Goal: Task Accomplishment & Management: Use online tool/utility

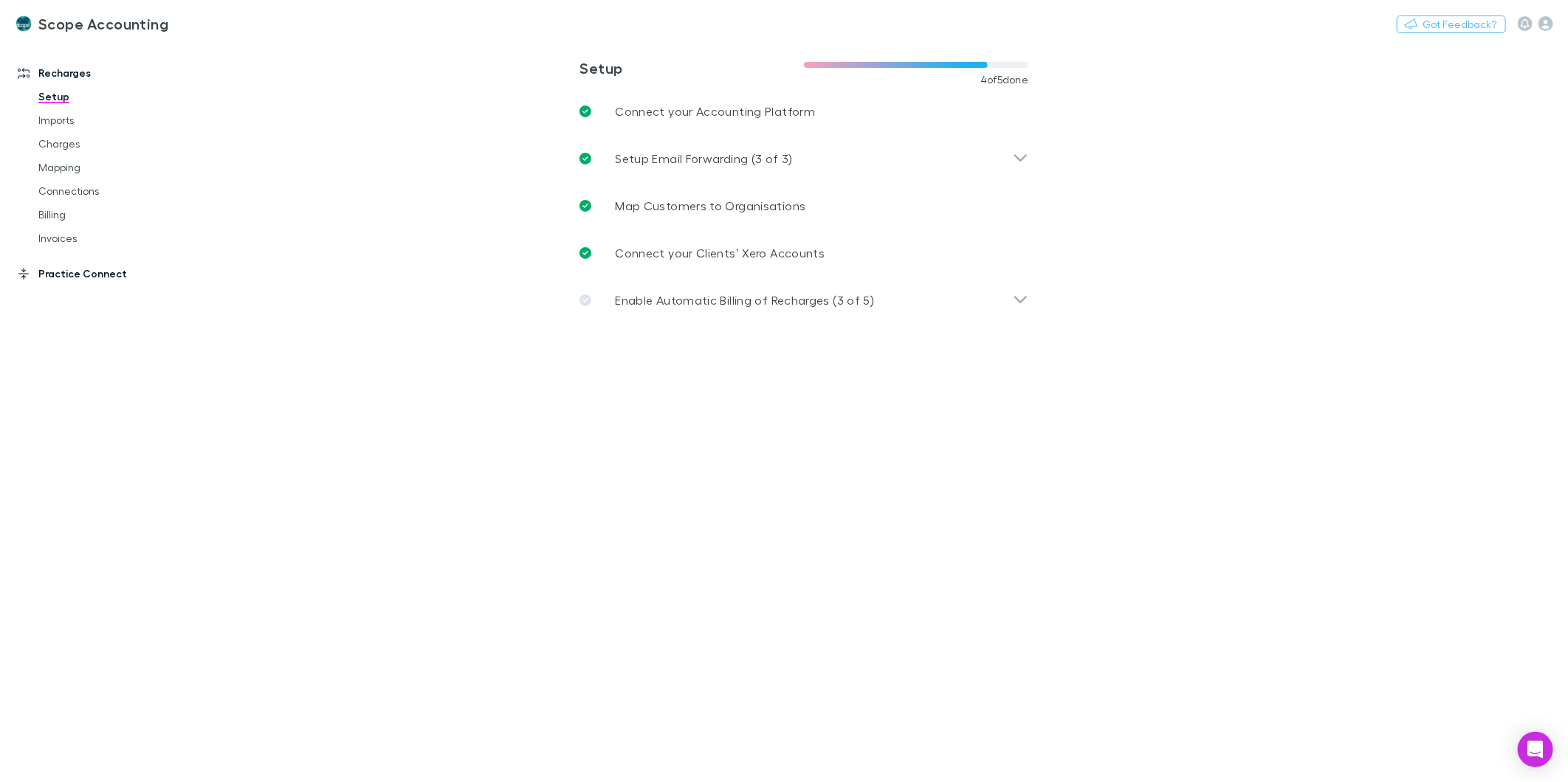
click at [60, 275] on link "Practice Connect" at bounding box center [103, 273] width 201 height 24
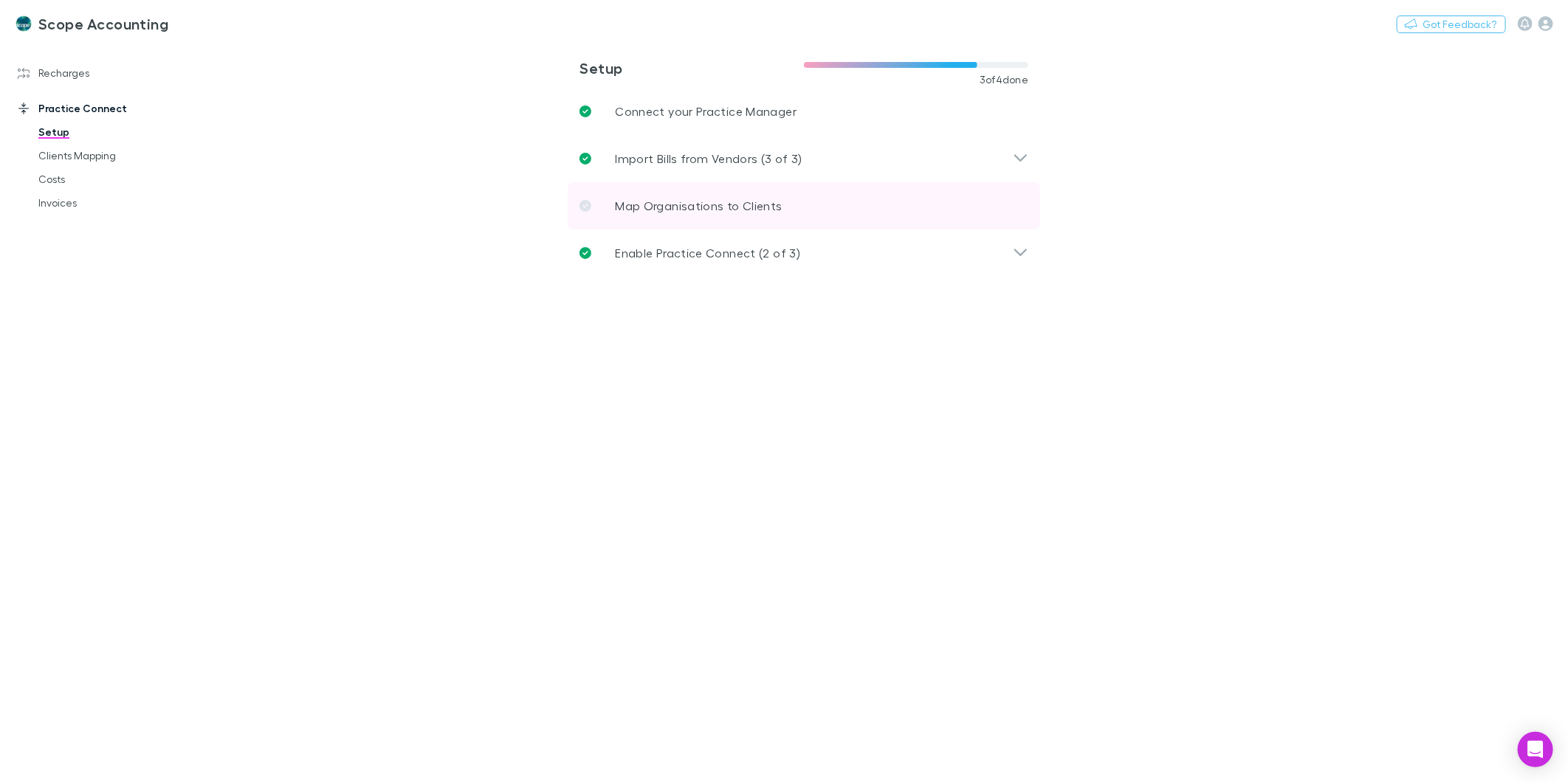
click at [681, 210] on p "Map Organisations to Clients" at bounding box center [698, 206] width 167 height 17
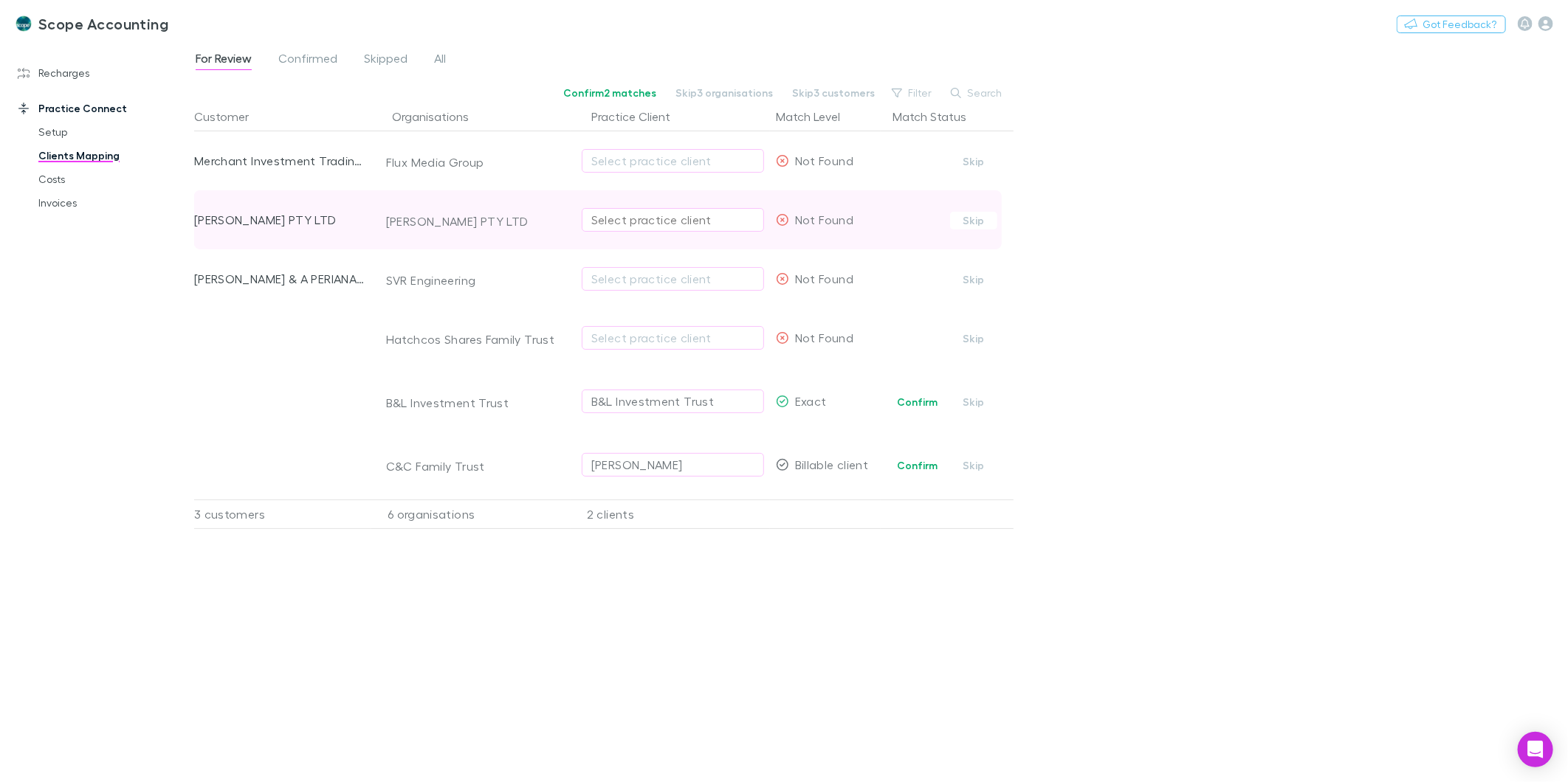
click at [633, 219] on div "Select practice client" at bounding box center [672, 220] width 163 height 17
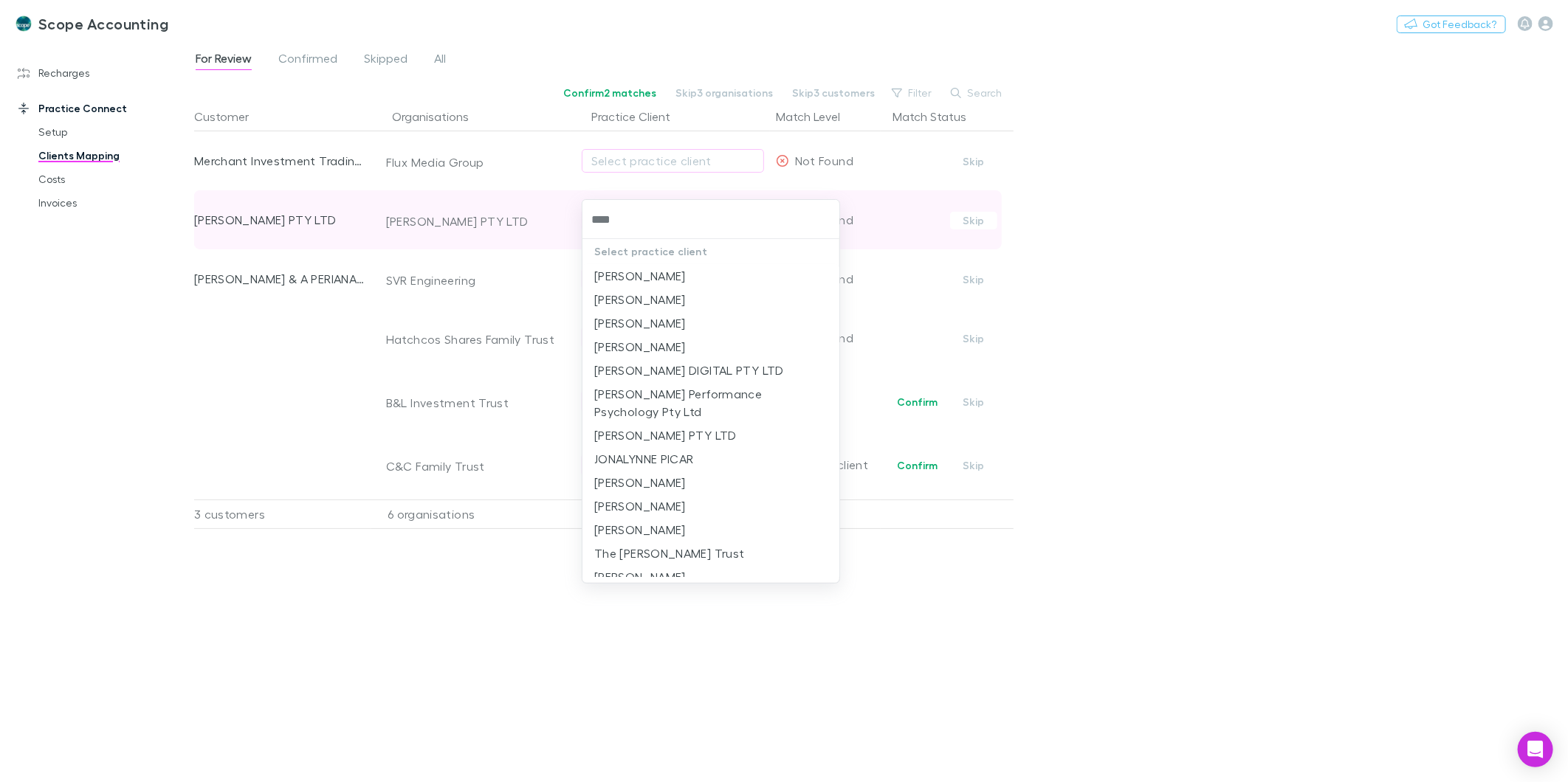
type input "*****"
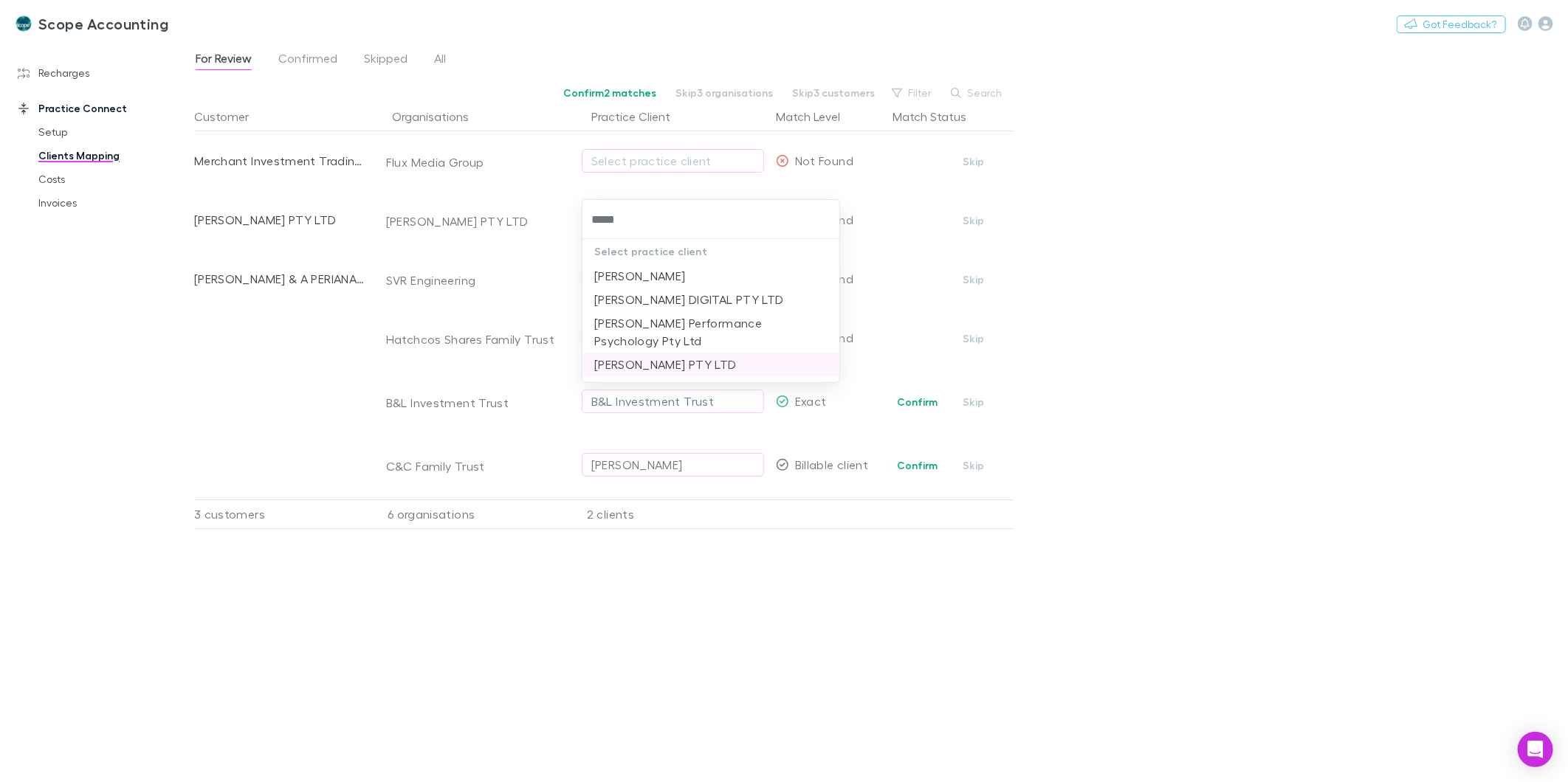
click at [654, 358] on li "[PERSON_NAME] PTY LTD" at bounding box center [710, 364] width 257 height 24
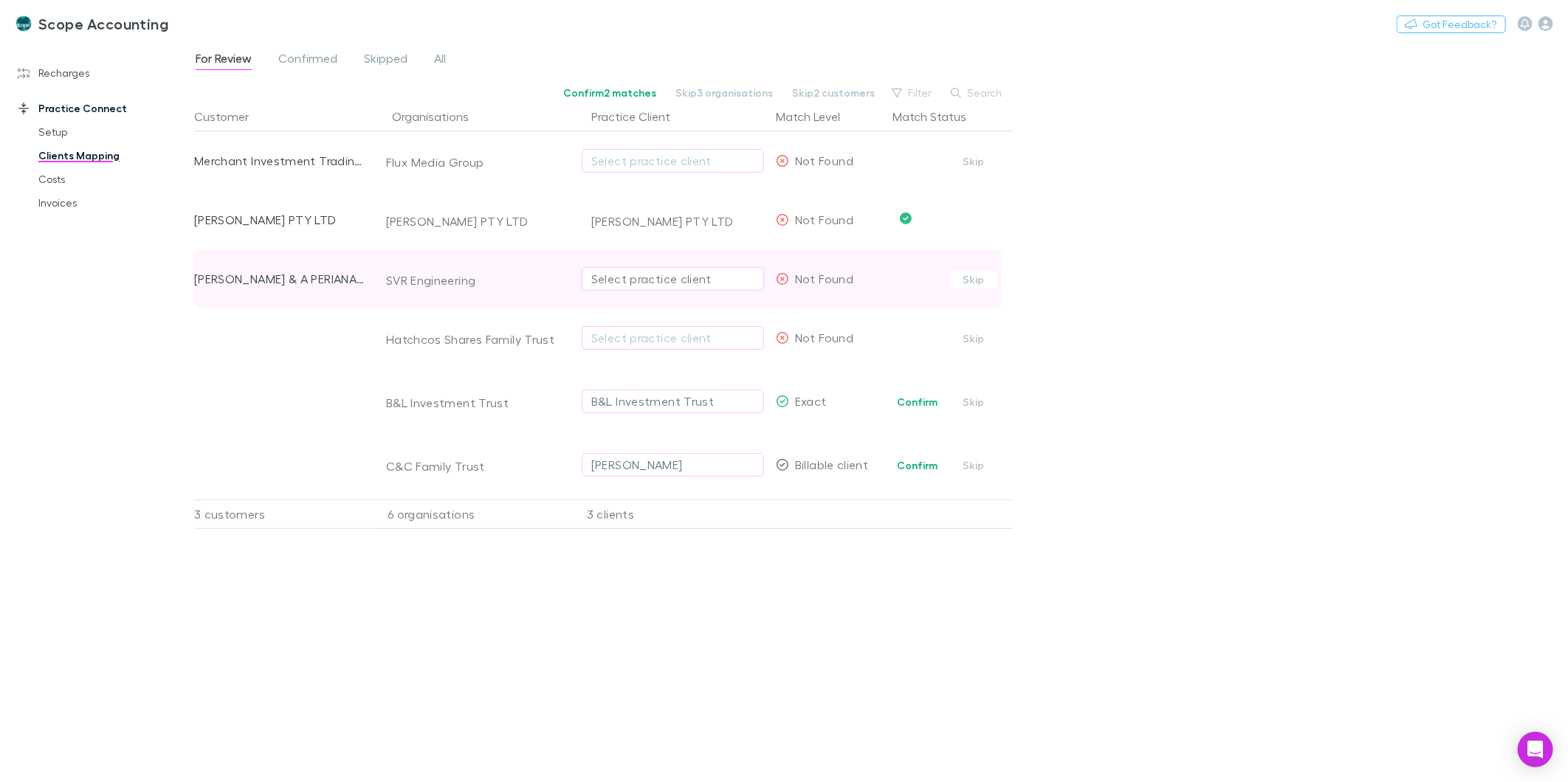
click at [672, 283] on div "Select practice client" at bounding box center [672, 278] width 163 height 17
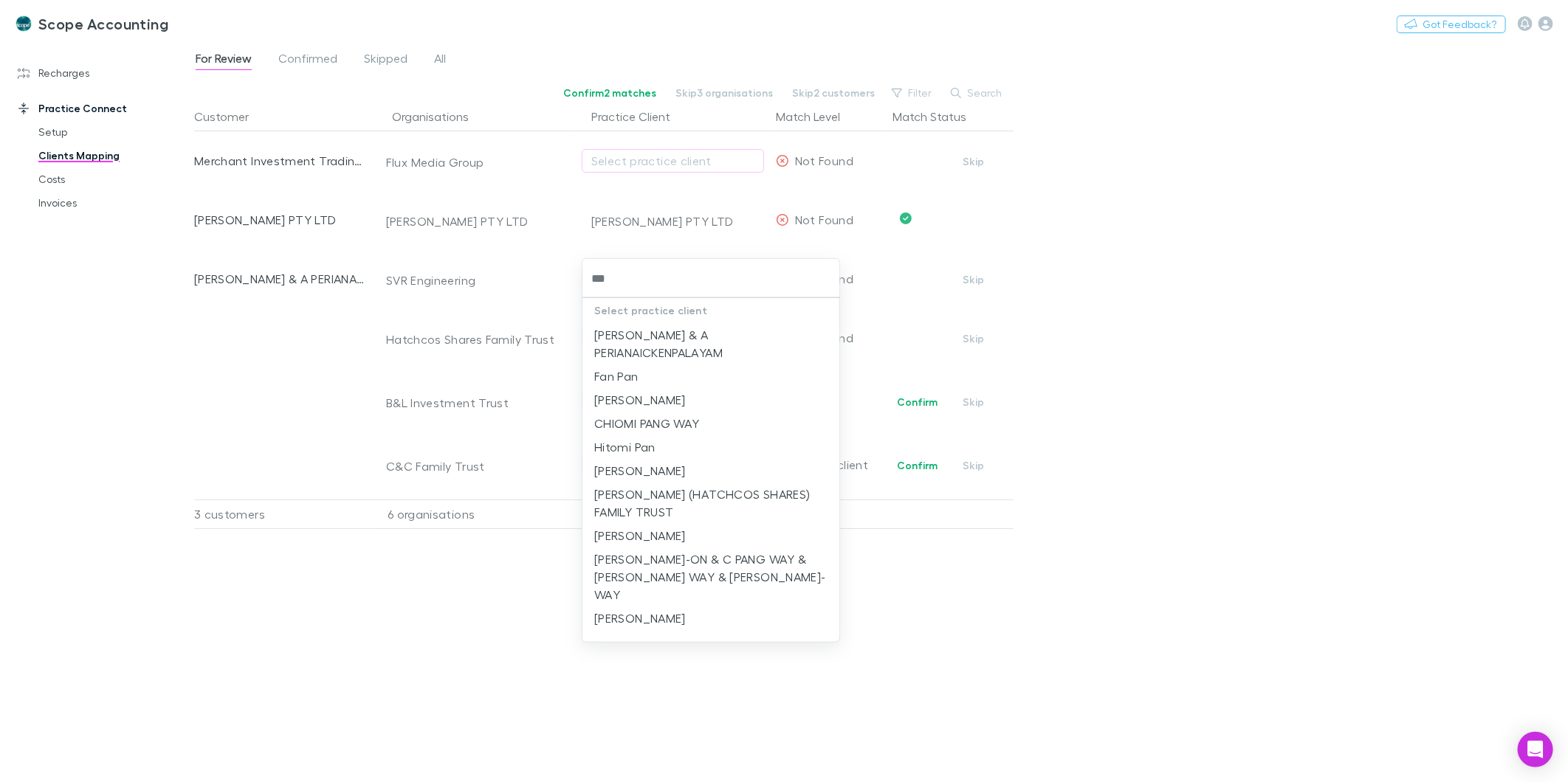
type input "****"
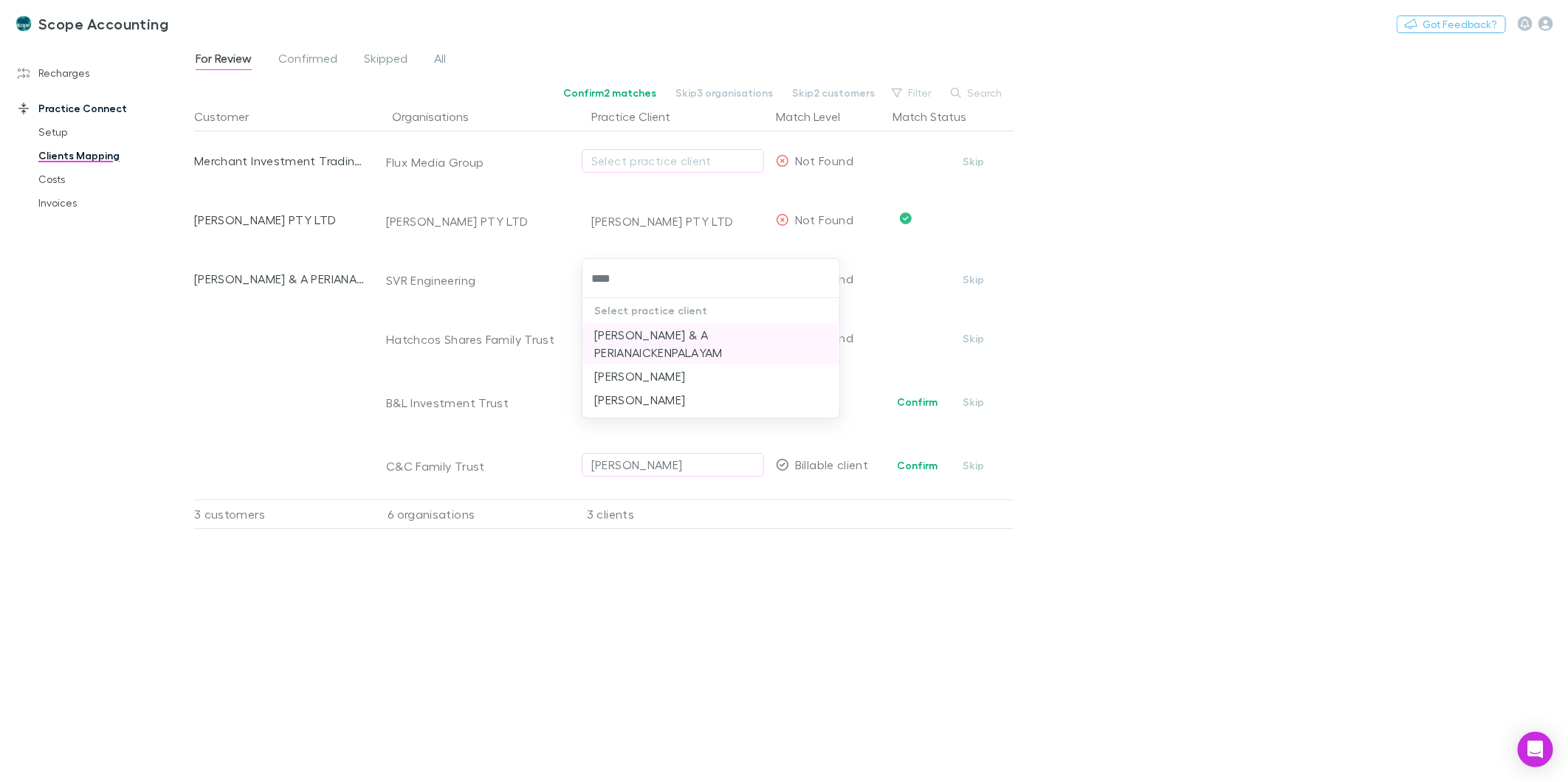
click at [659, 339] on li "[PERSON_NAME] & A PERIANAICKENPALAYAM" at bounding box center [710, 344] width 257 height 41
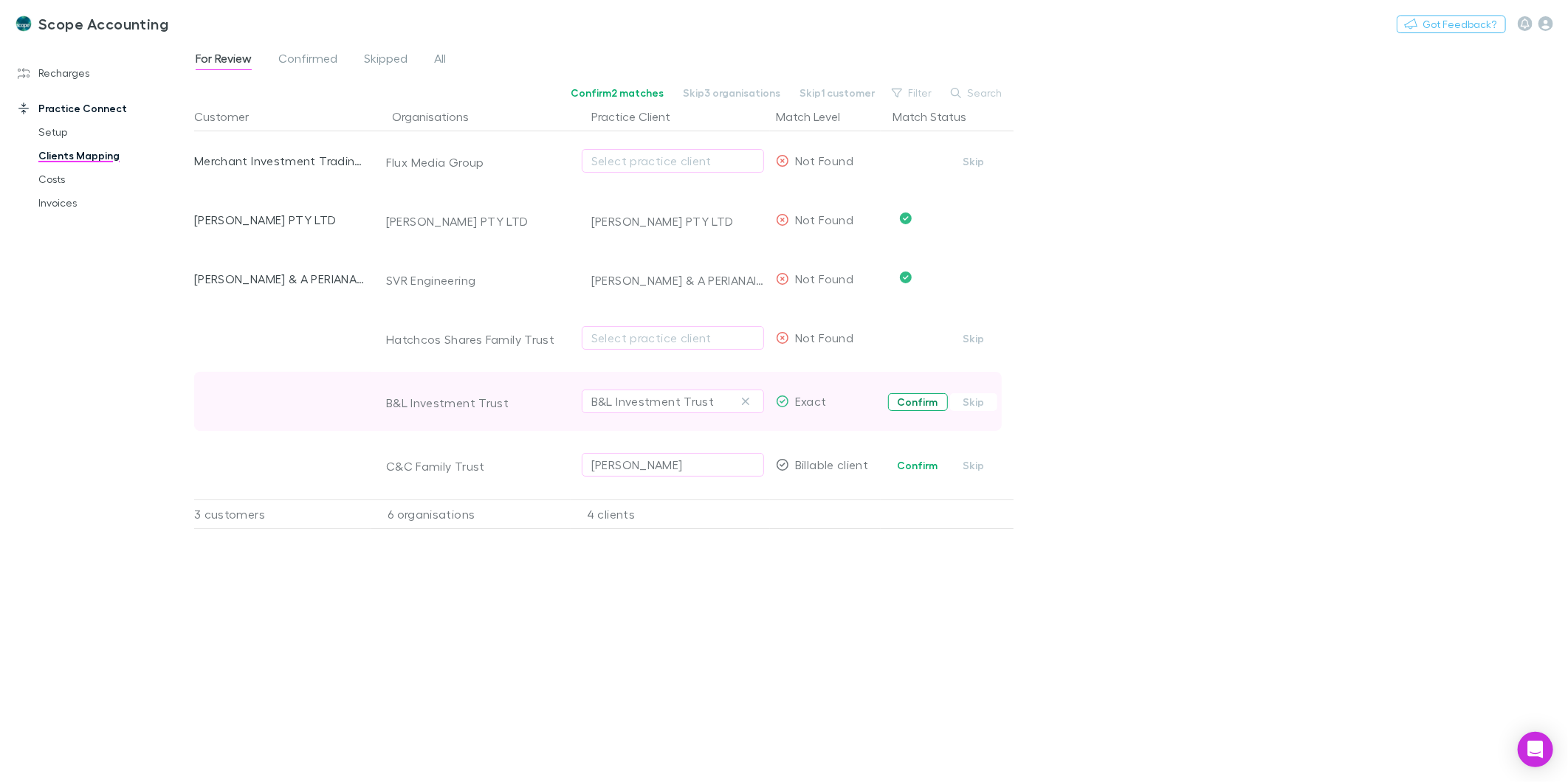
click at [904, 403] on button "Confirm" at bounding box center [918, 401] width 59 height 17
click at [367, 60] on span "Skipped" at bounding box center [386, 60] width 44 height 19
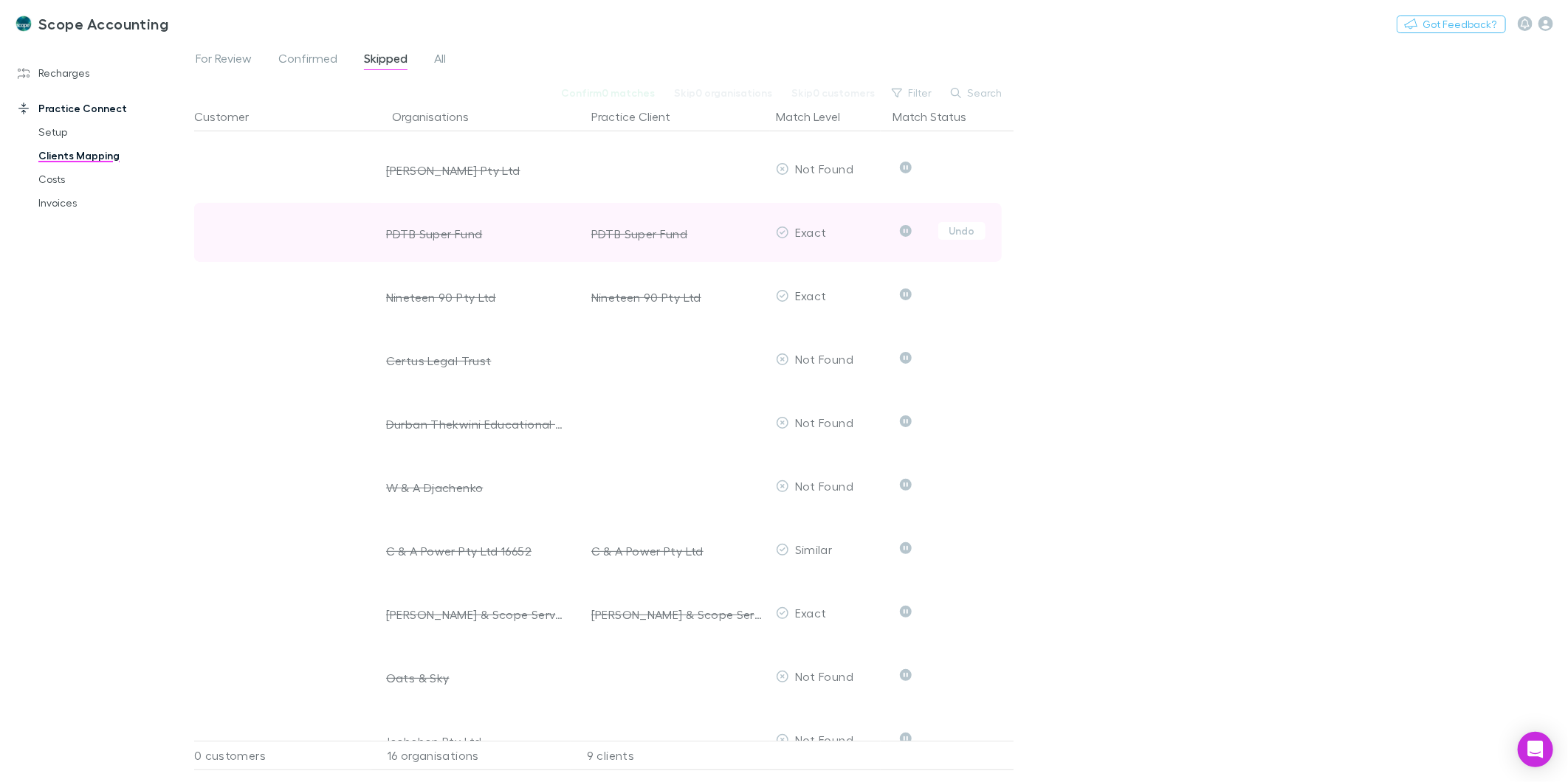
scroll to position [82, 0]
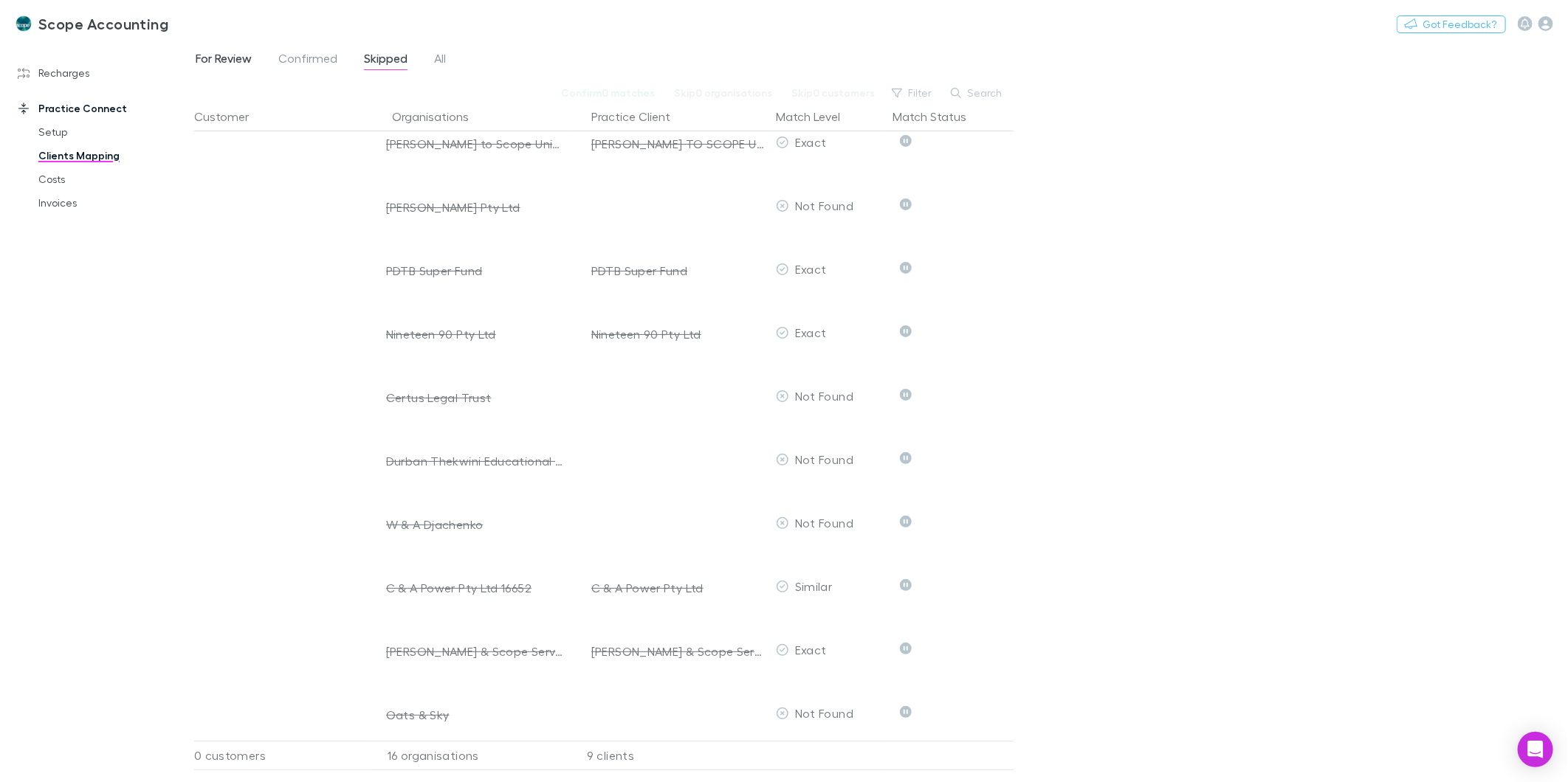
click at [212, 55] on span "For Review" at bounding box center [224, 60] width 56 height 19
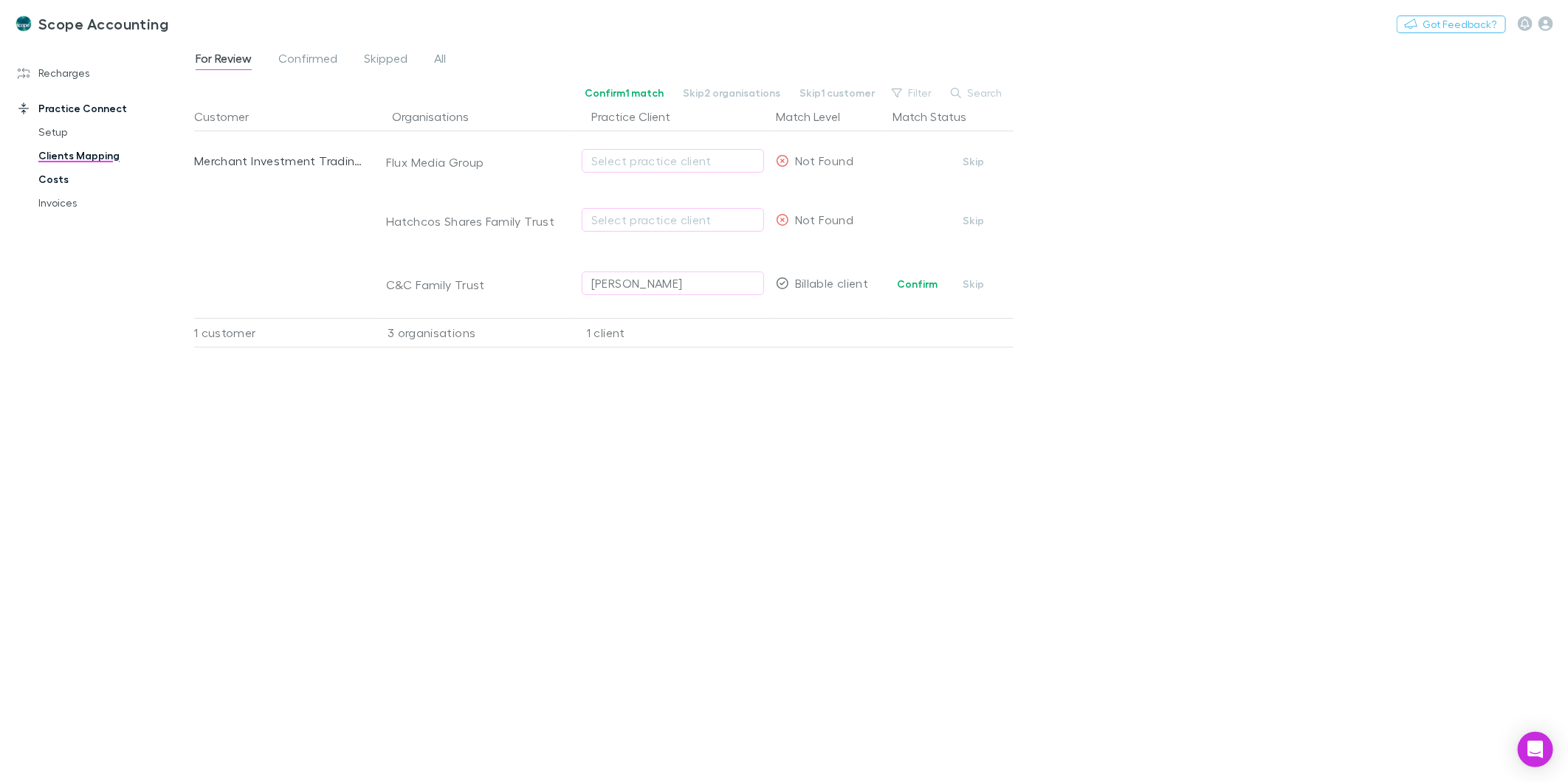
click at [45, 183] on link "Costs" at bounding box center [114, 179] width 180 height 24
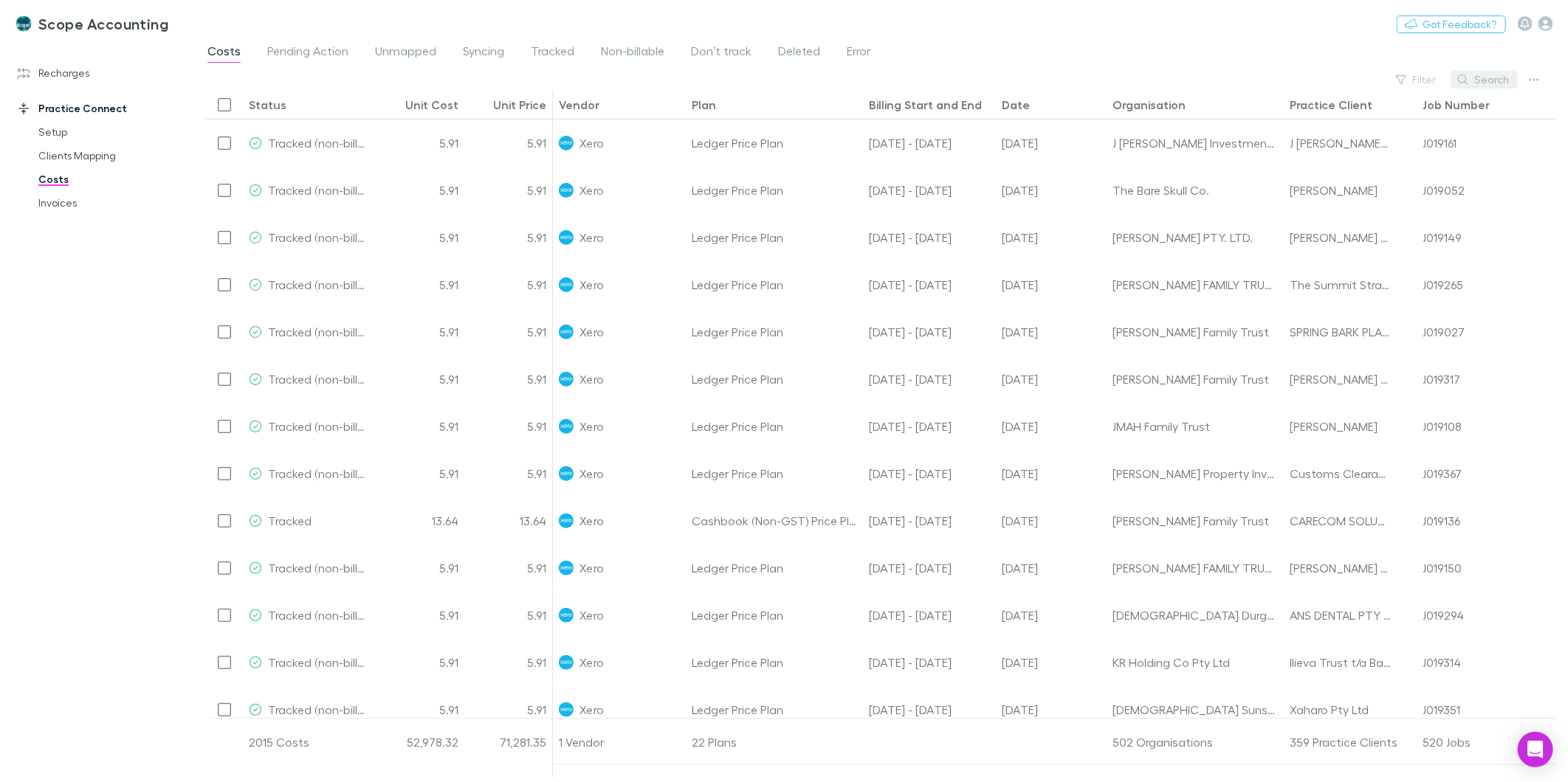
click at [1468, 82] on icon "button" at bounding box center [1463, 79] width 11 height 11
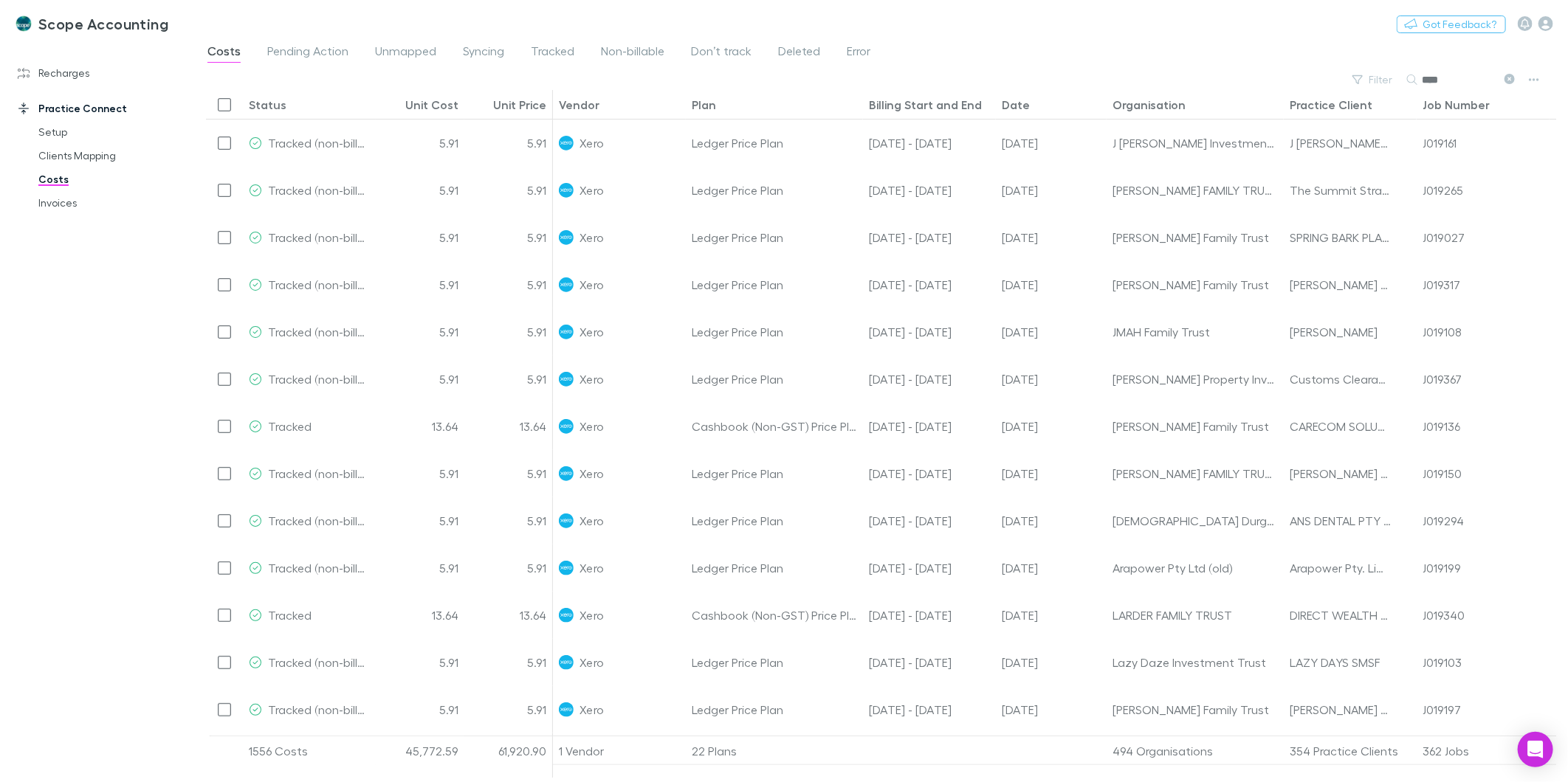
type input "****"
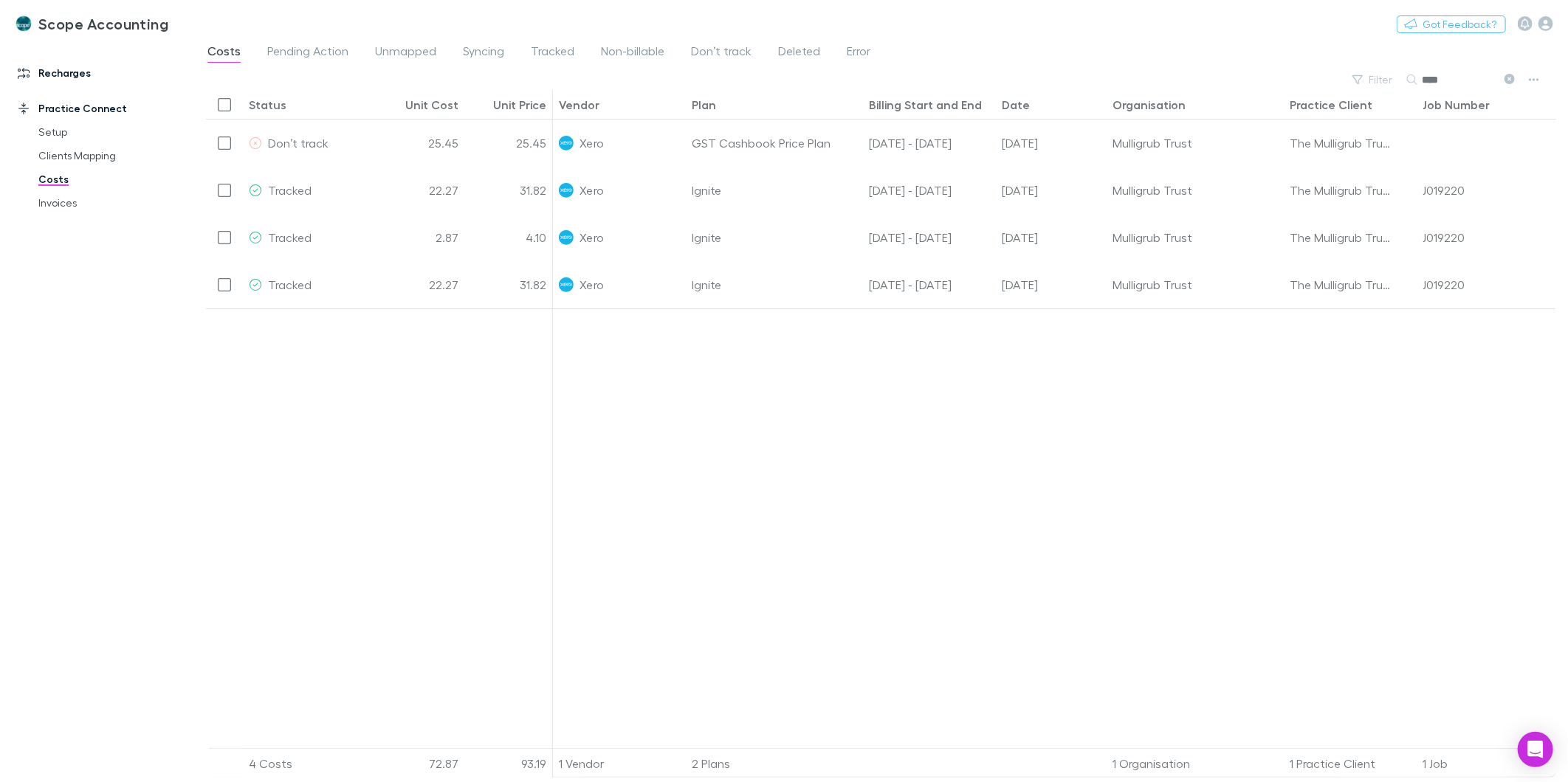
click at [61, 75] on link "Recharges" at bounding box center [103, 73] width 201 height 24
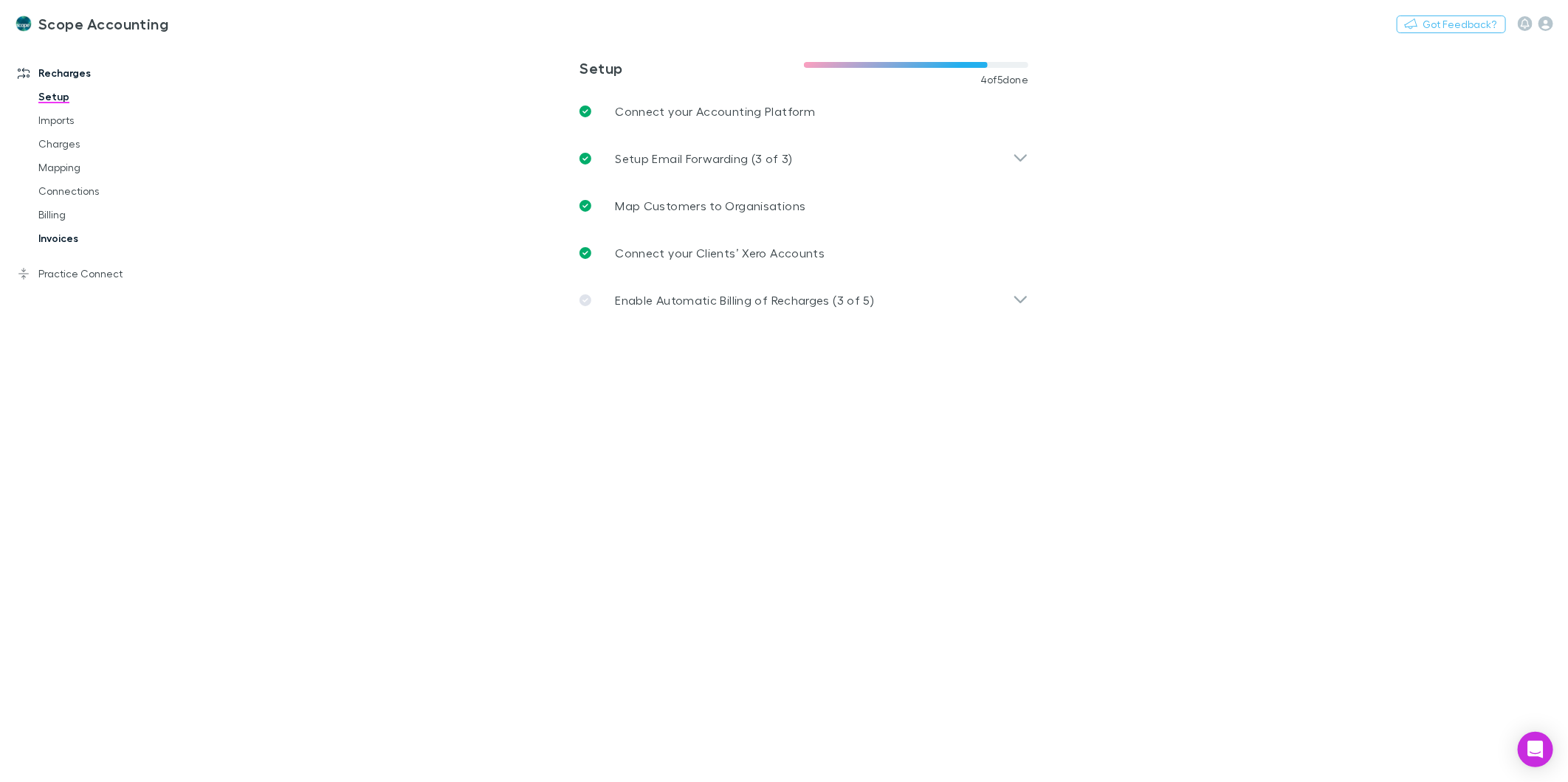
click at [53, 230] on link "Invoices" at bounding box center [114, 238] width 180 height 24
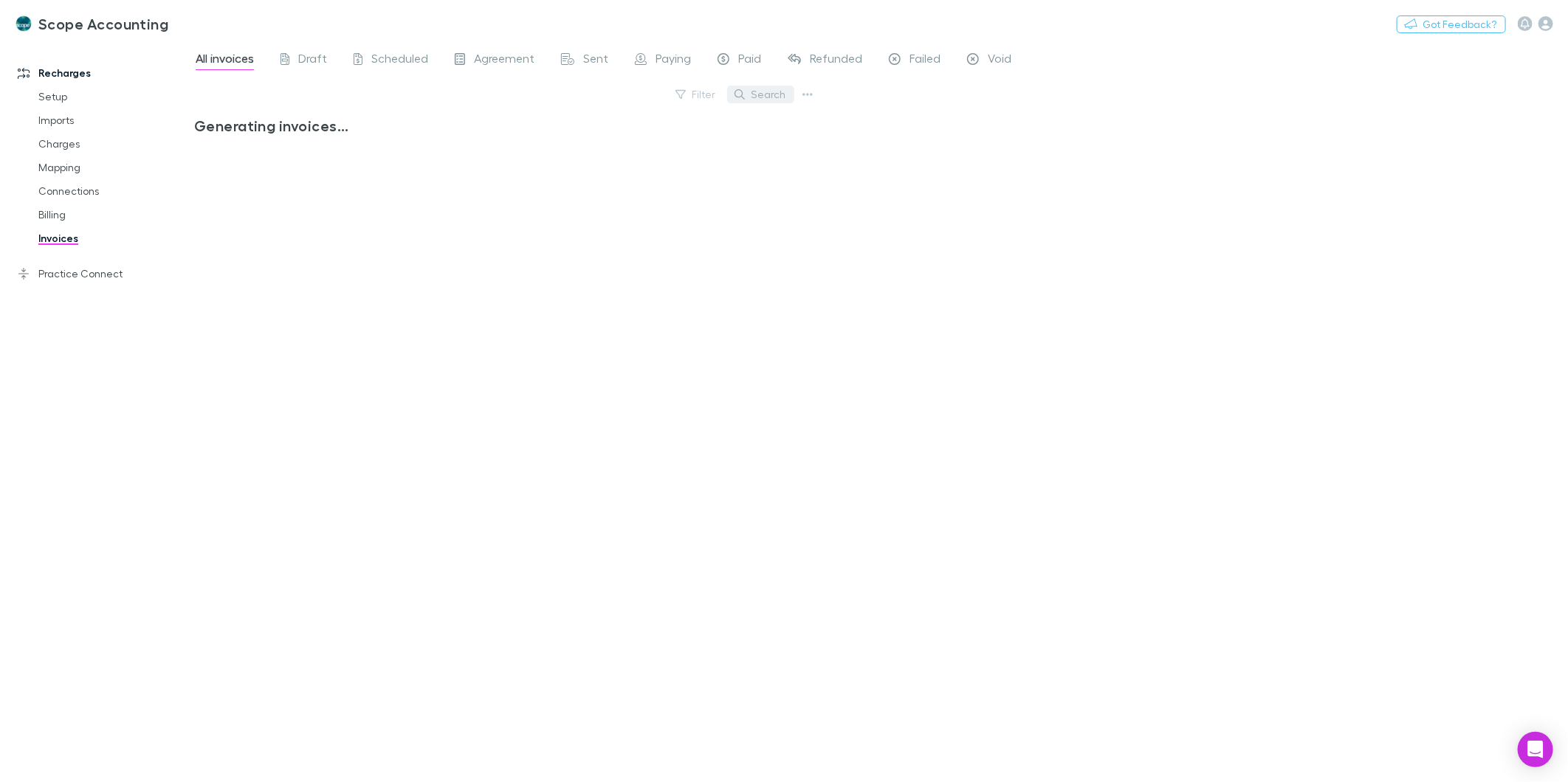
click at [744, 93] on icon "button" at bounding box center [739, 94] width 11 height 11
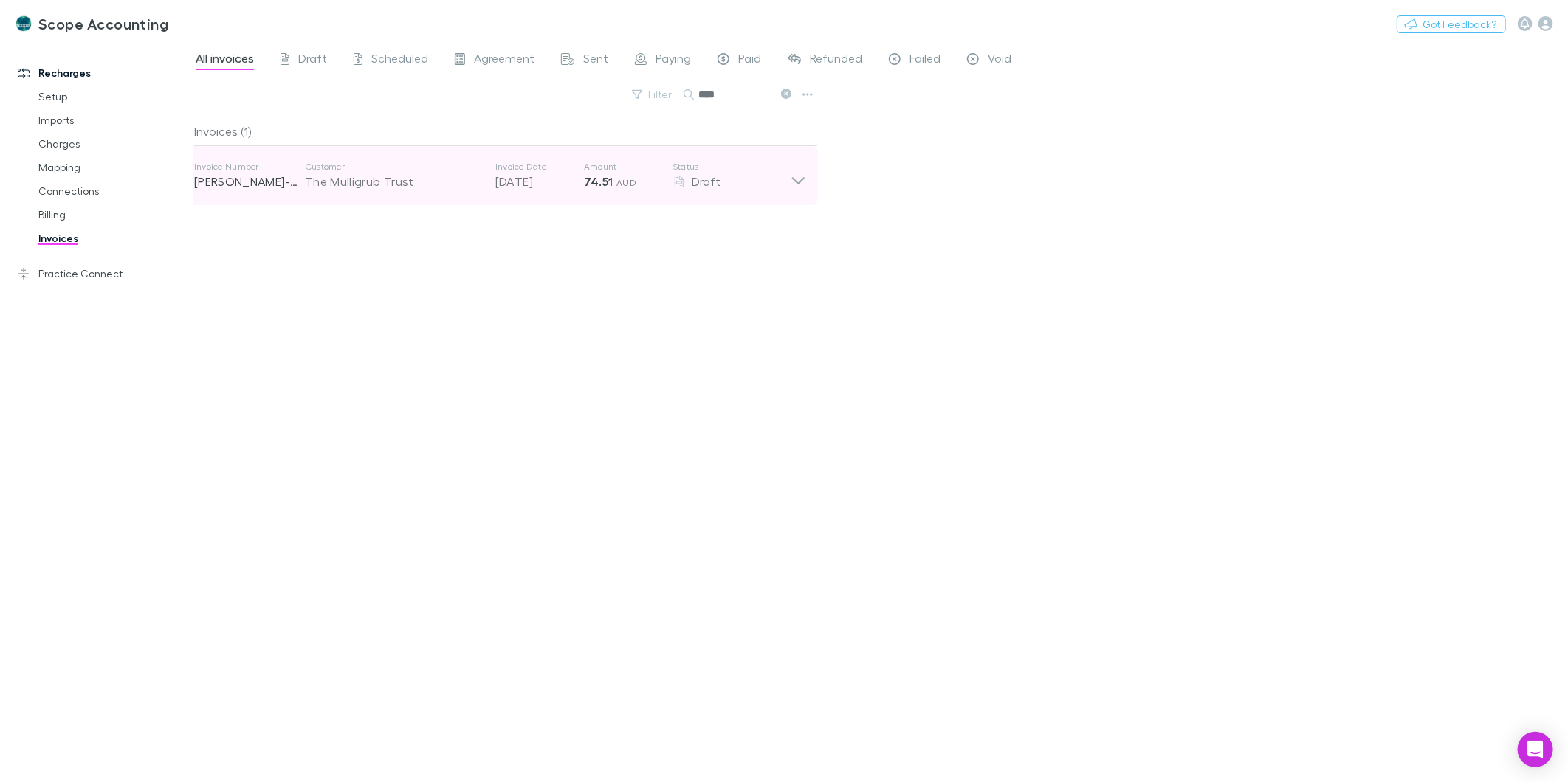
type input "****"
click at [806, 177] on div "Invoice Number [PERSON_NAME]-0209 Customer The Mulligrub Trust Invoice Date [DA…" at bounding box center [500, 175] width 635 height 59
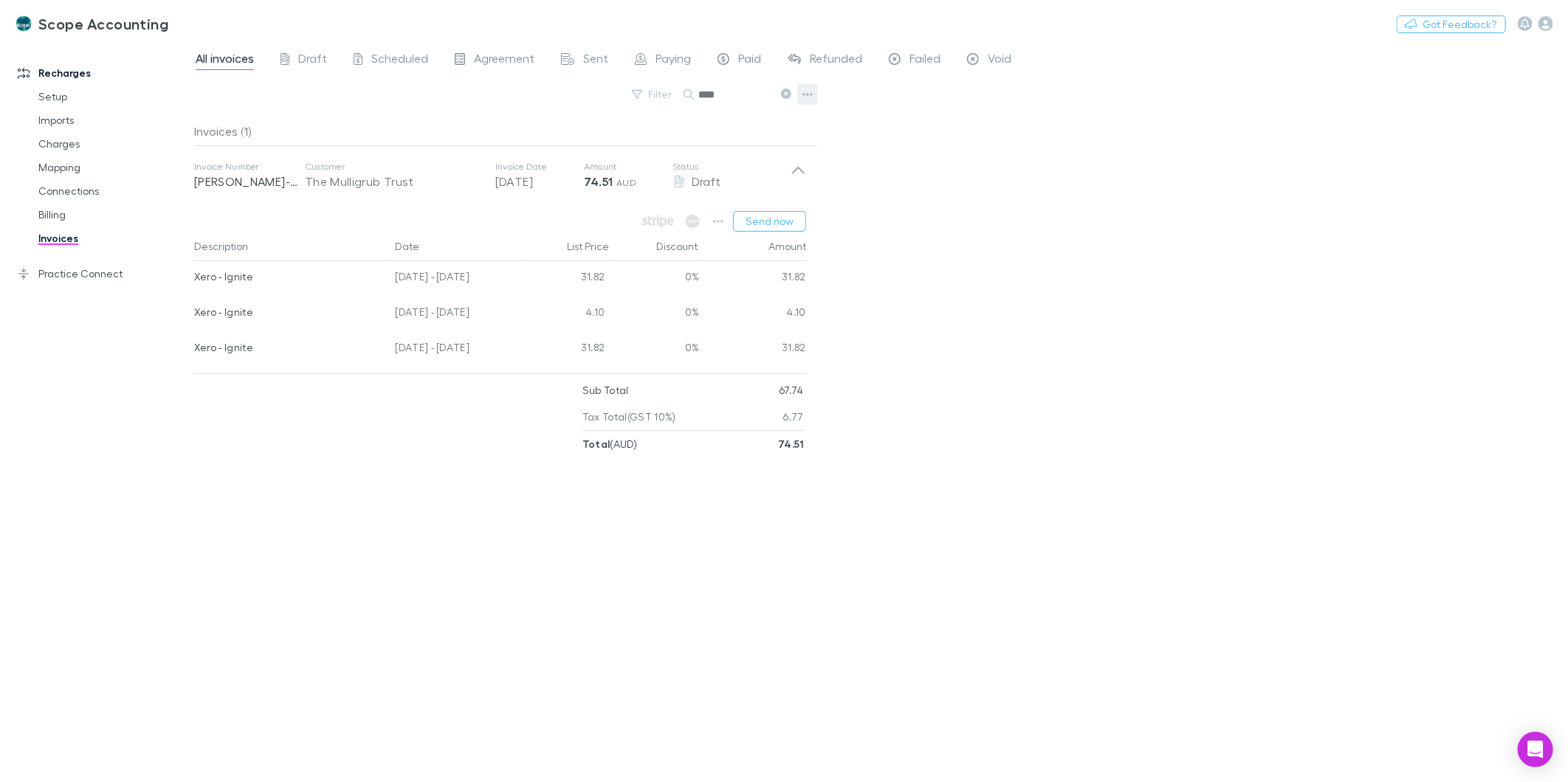
click at [802, 97] on icon "button" at bounding box center [807, 94] width 11 height 12
click at [985, 165] on div at bounding box center [784, 391] width 1568 height 782
click at [37, 145] on link "Charges" at bounding box center [114, 144] width 180 height 24
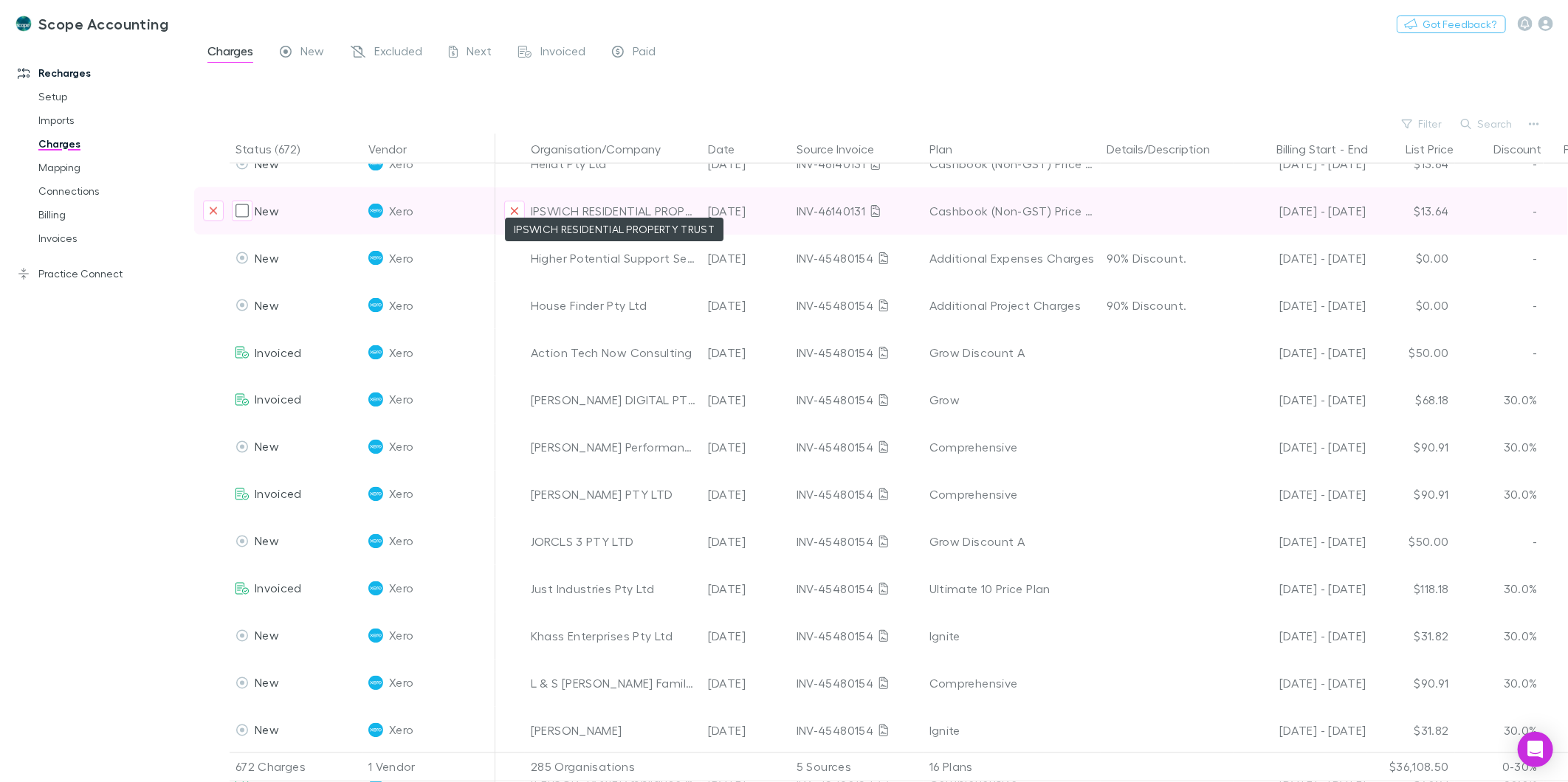
scroll to position [1557, 0]
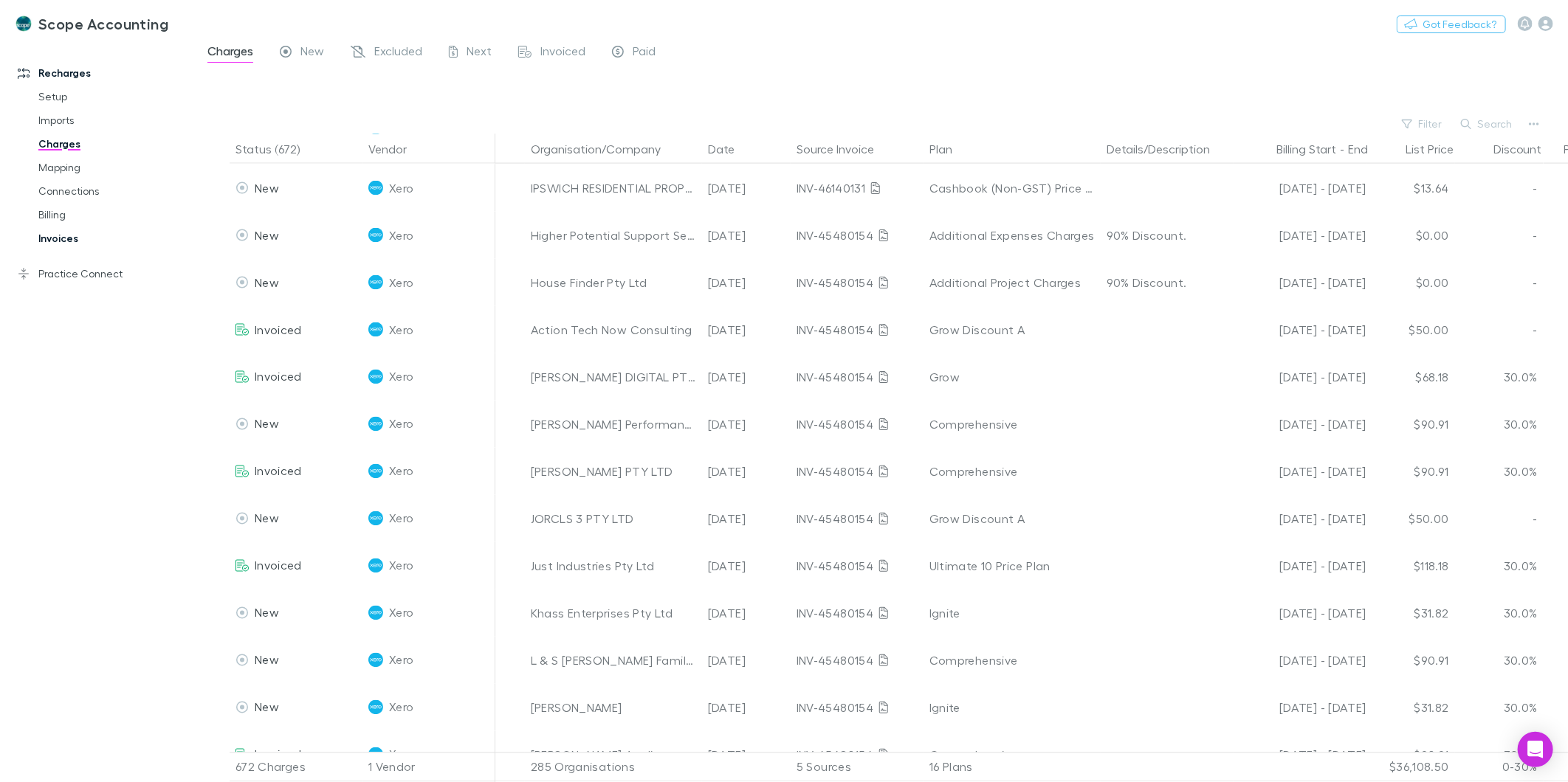
click at [66, 234] on link "Invoices" at bounding box center [114, 238] width 180 height 24
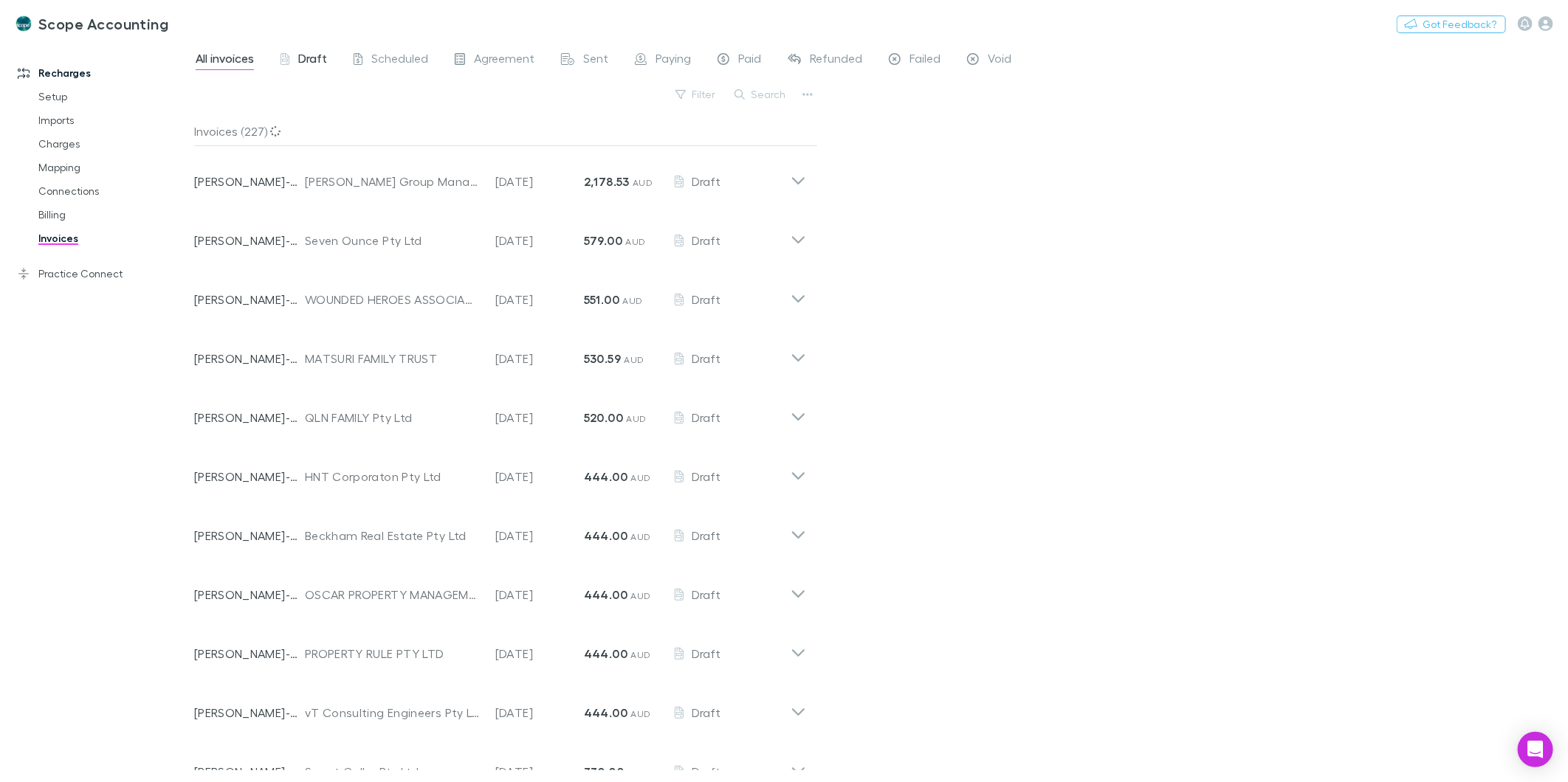
click at [314, 62] on span "Draft" at bounding box center [312, 60] width 29 height 19
click at [46, 281] on link "Practice Connect" at bounding box center [103, 273] width 201 height 24
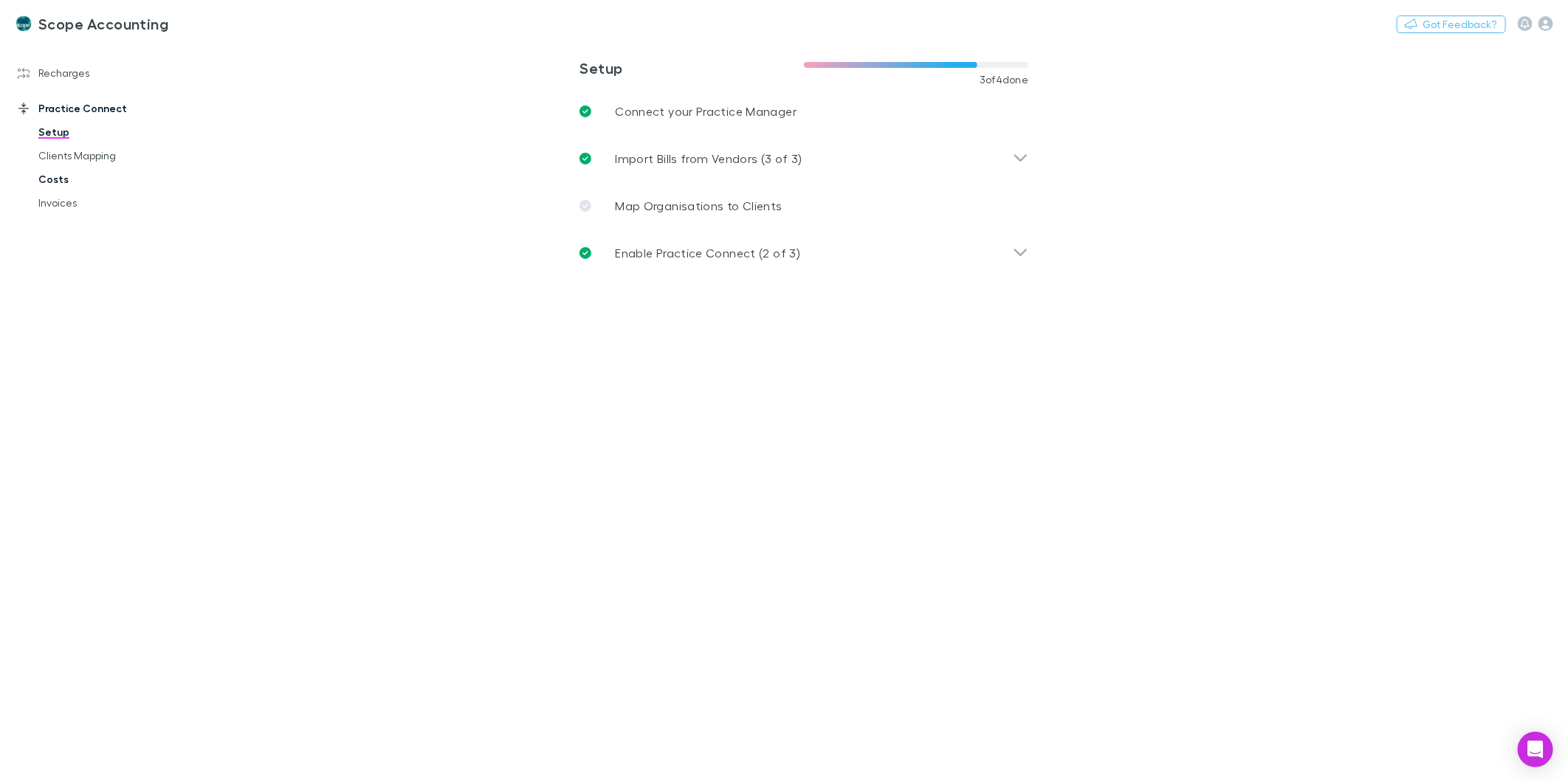
click at [101, 177] on link "Costs" at bounding box center [114, 179] width 180 height 24
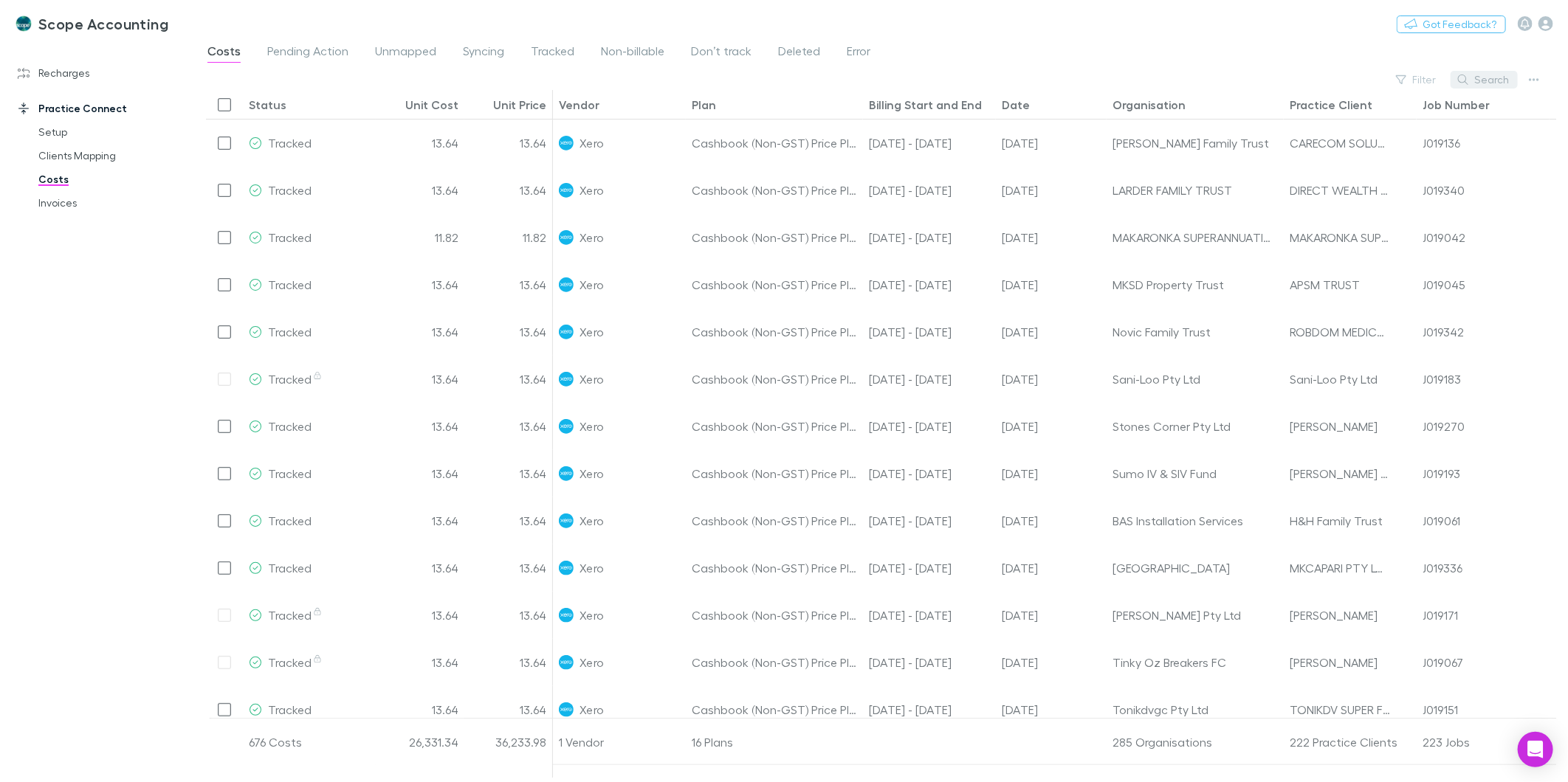
click at [1464, 82] on icon "button" at bounding box center [1463, 79] width 11 height 11
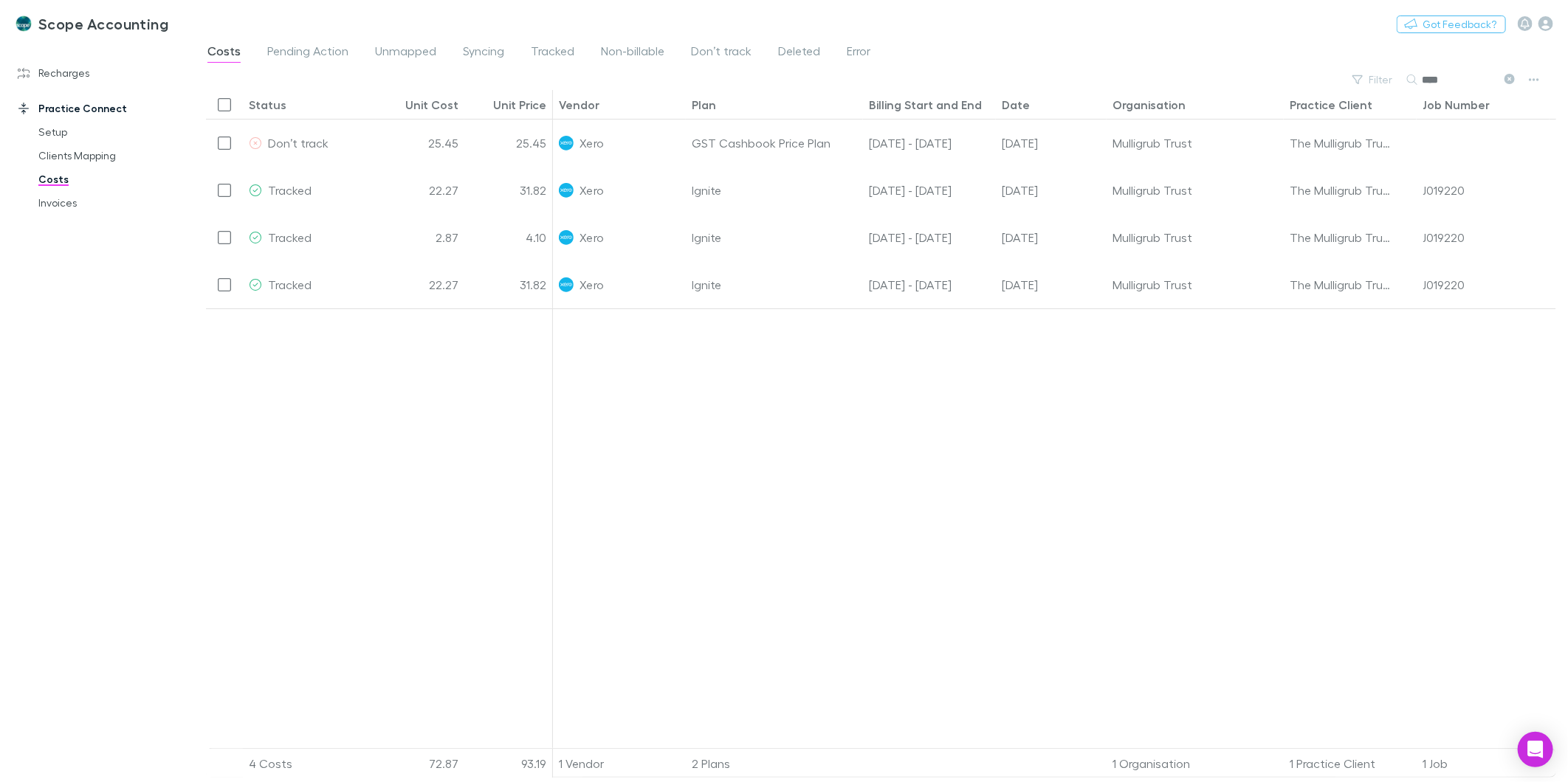
click at [1456, 73] on input "****" at bounding box center [1458, 79] width 74 height 21
type input "*"
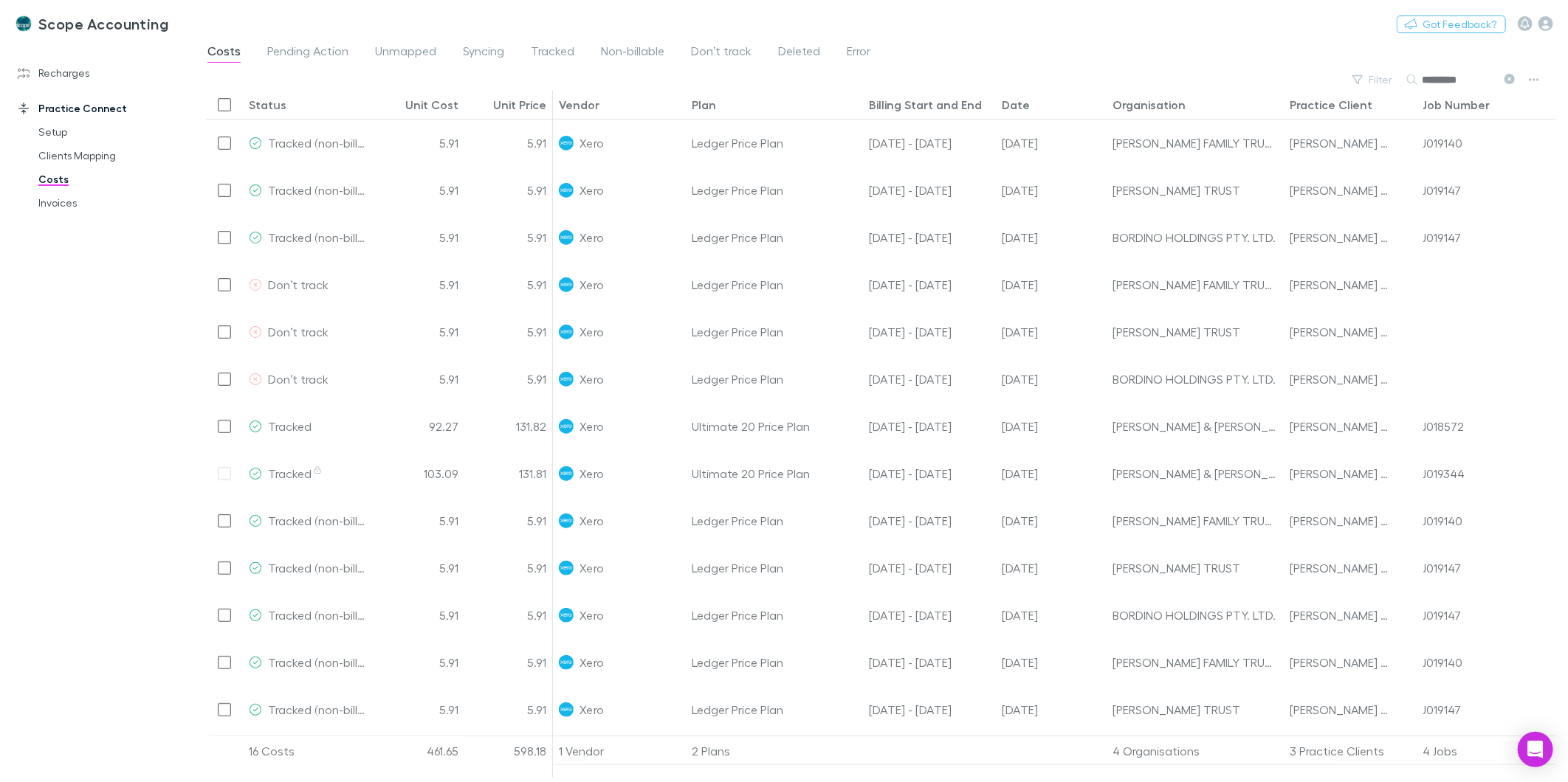
type input "*********"
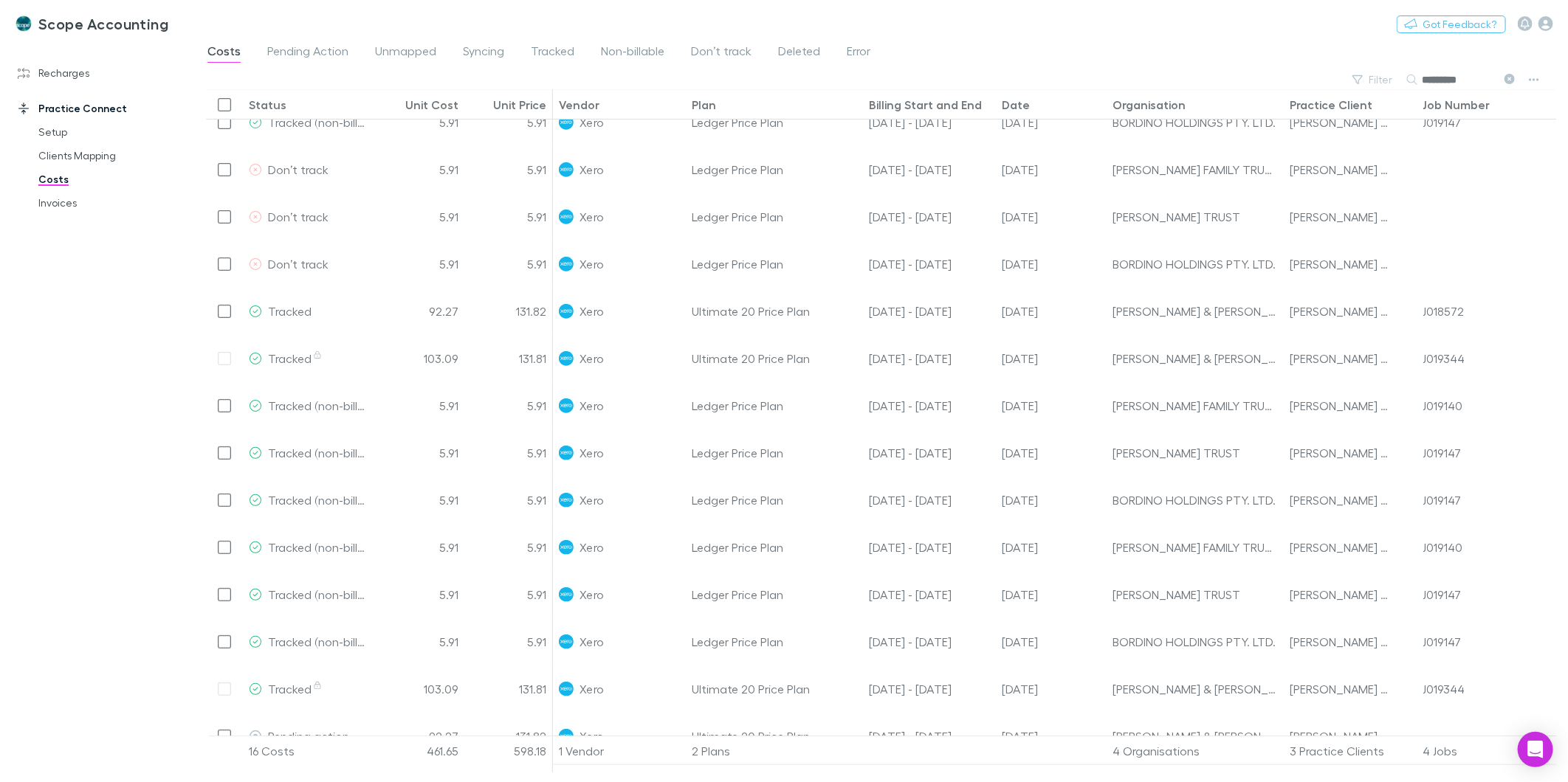
scroll to position [114, 0]
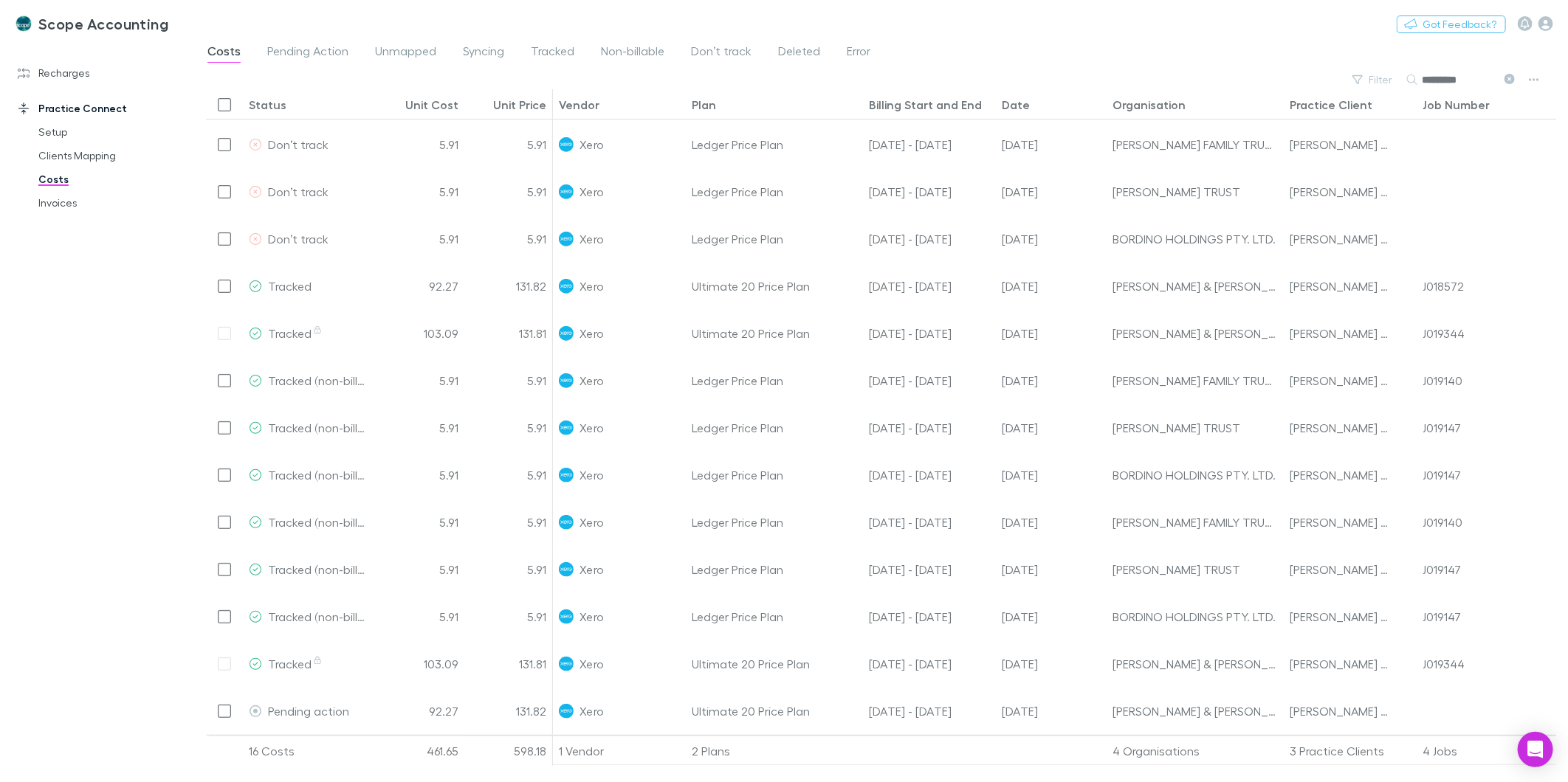
click at [1141, 111] on div "Organisation" at bounding box center [1149, 105] width 73 height 15
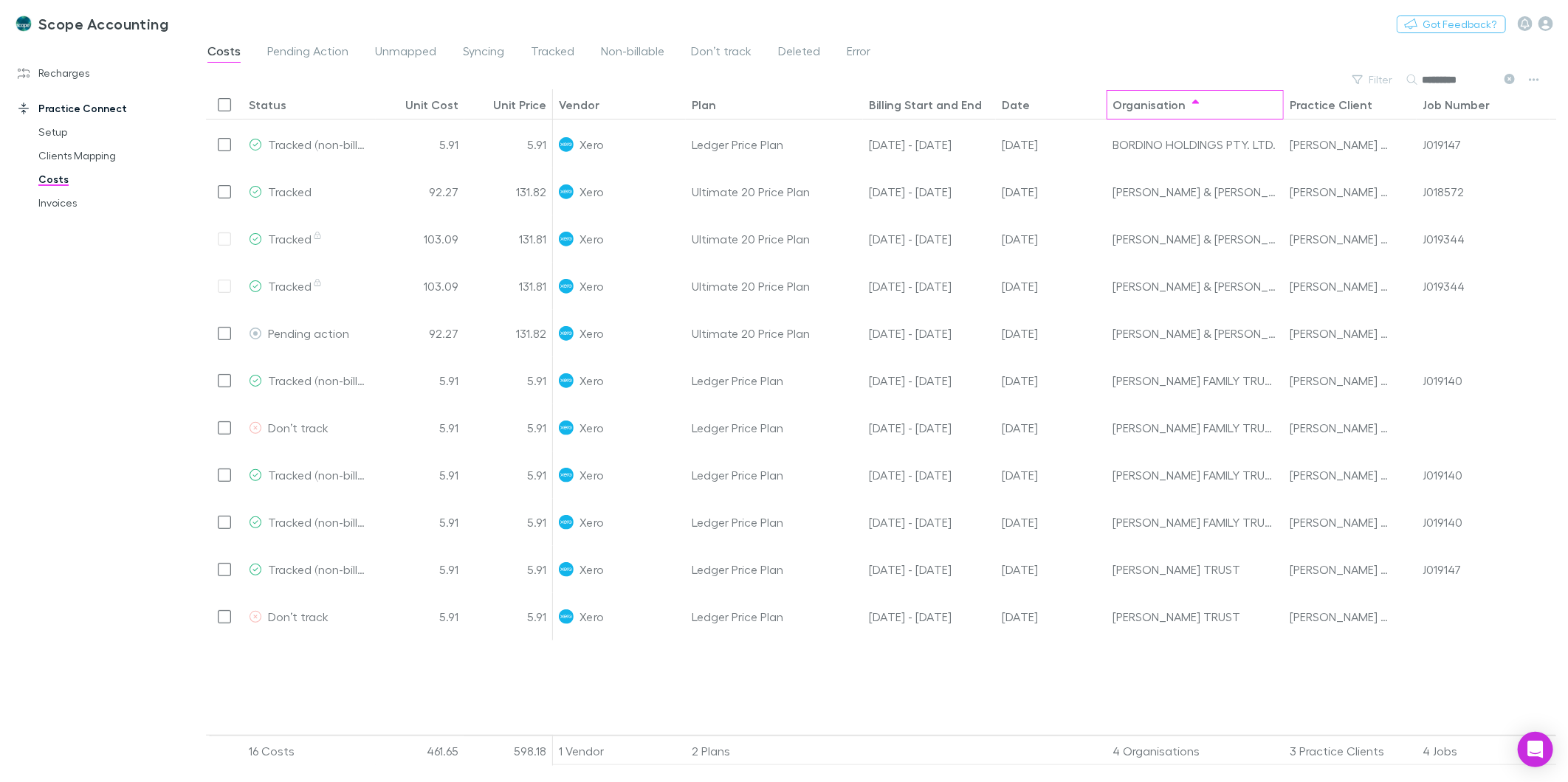
scroll to position [0, 0]
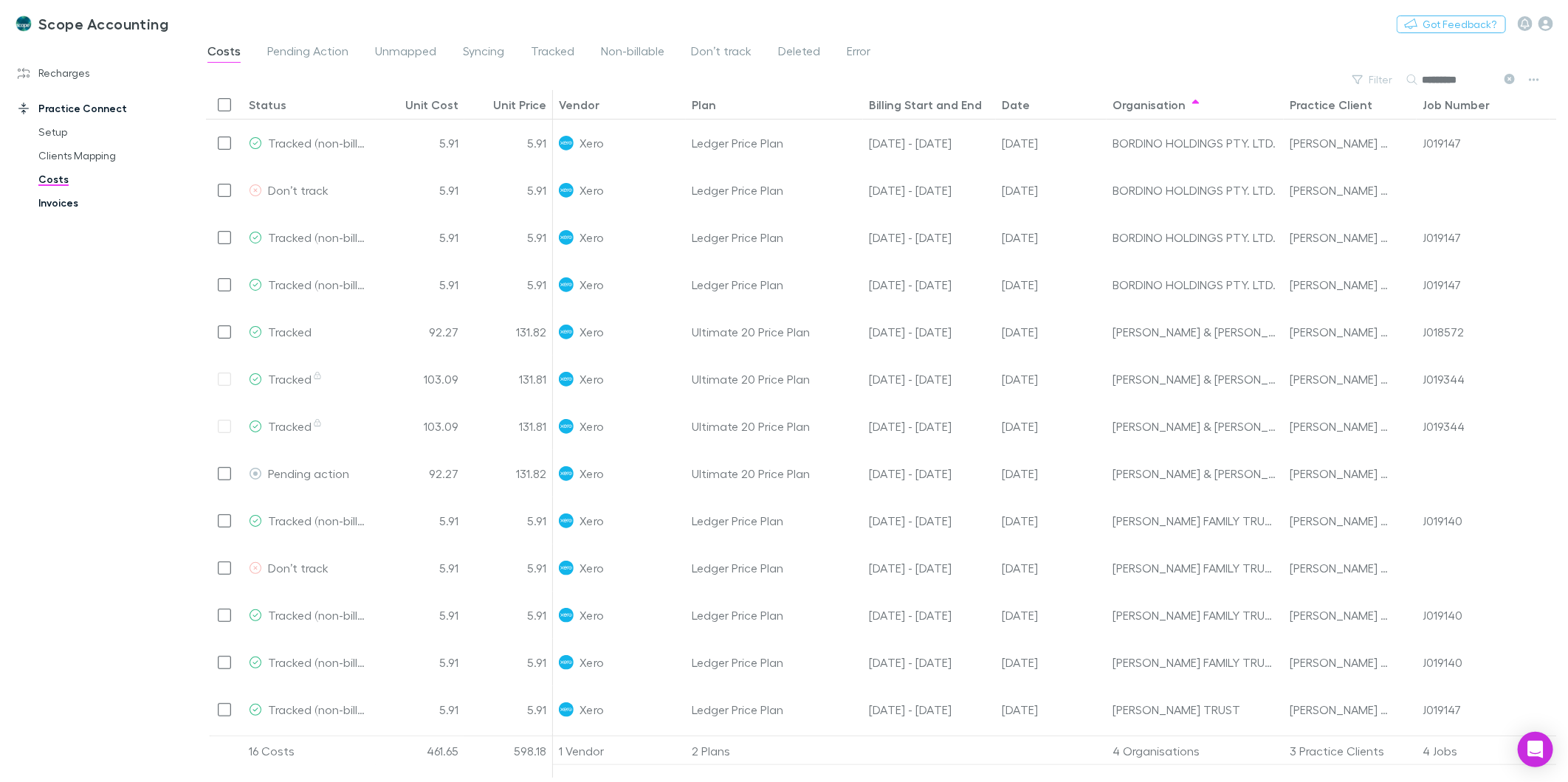
click at [68, 195] on link "Invoices" at bounding box center [114, 202] width 180 height 24
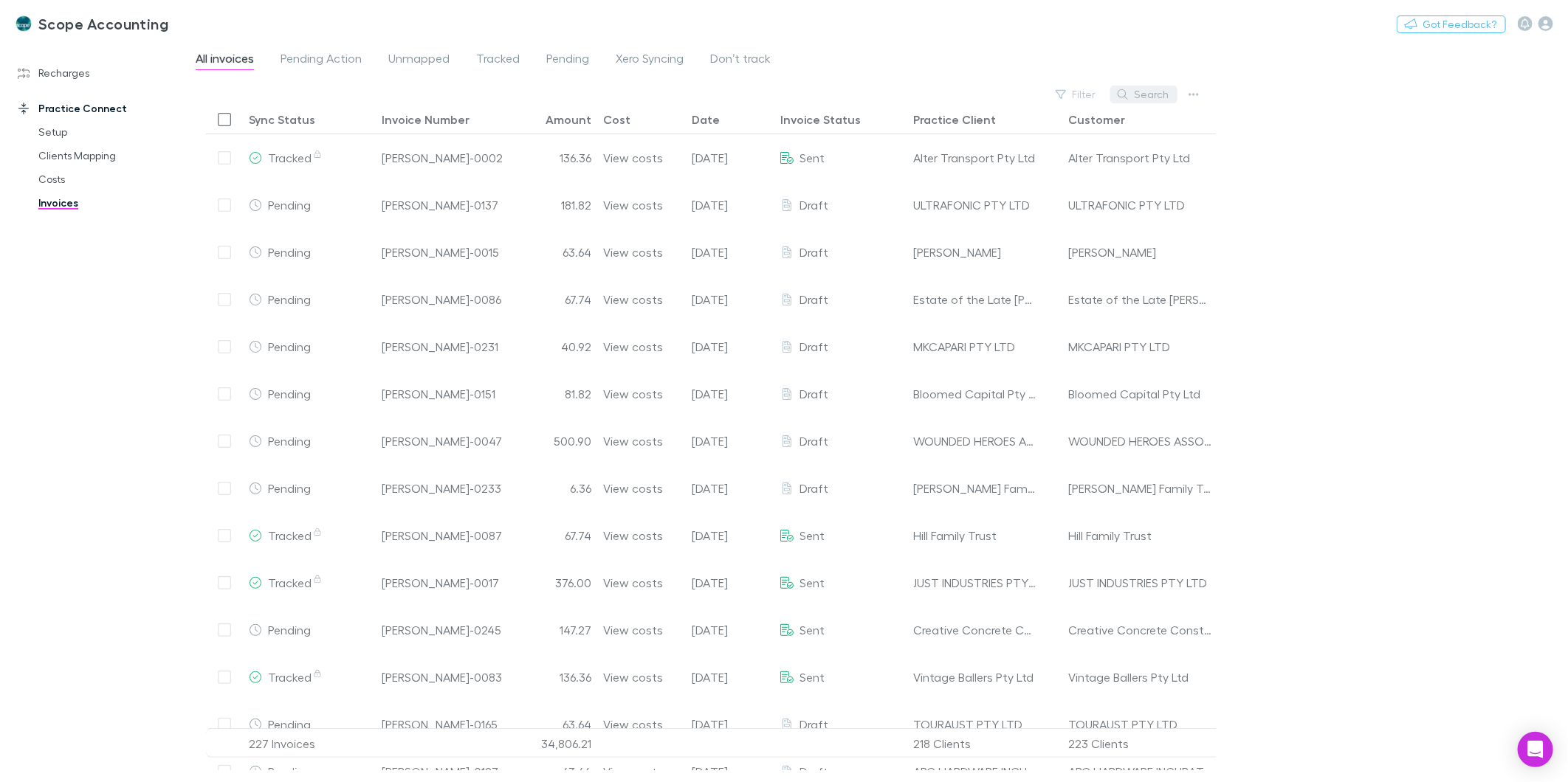
click at [1131, 87] on button "Search" at bounding box center [1143, 94] width 67 height 17
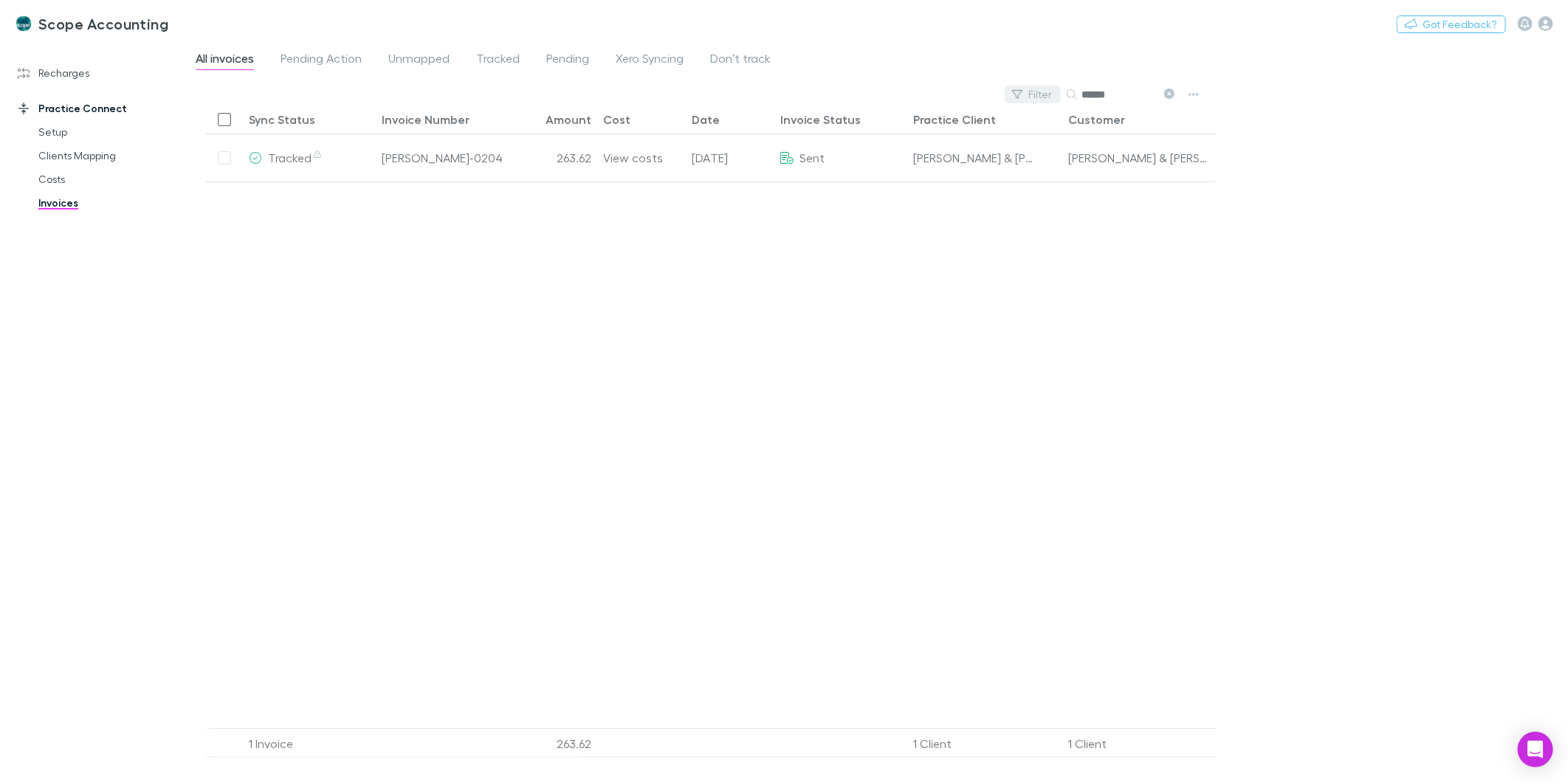
drag, startPoint x: 1123, startPoint y: 97, endPoint x: 1034, endPoint y: 97, distance: 89.0
click at [1034, 97] on div "Filter Search ******" at bounding box center [1104, 94] width 199 height 21
type input "****"
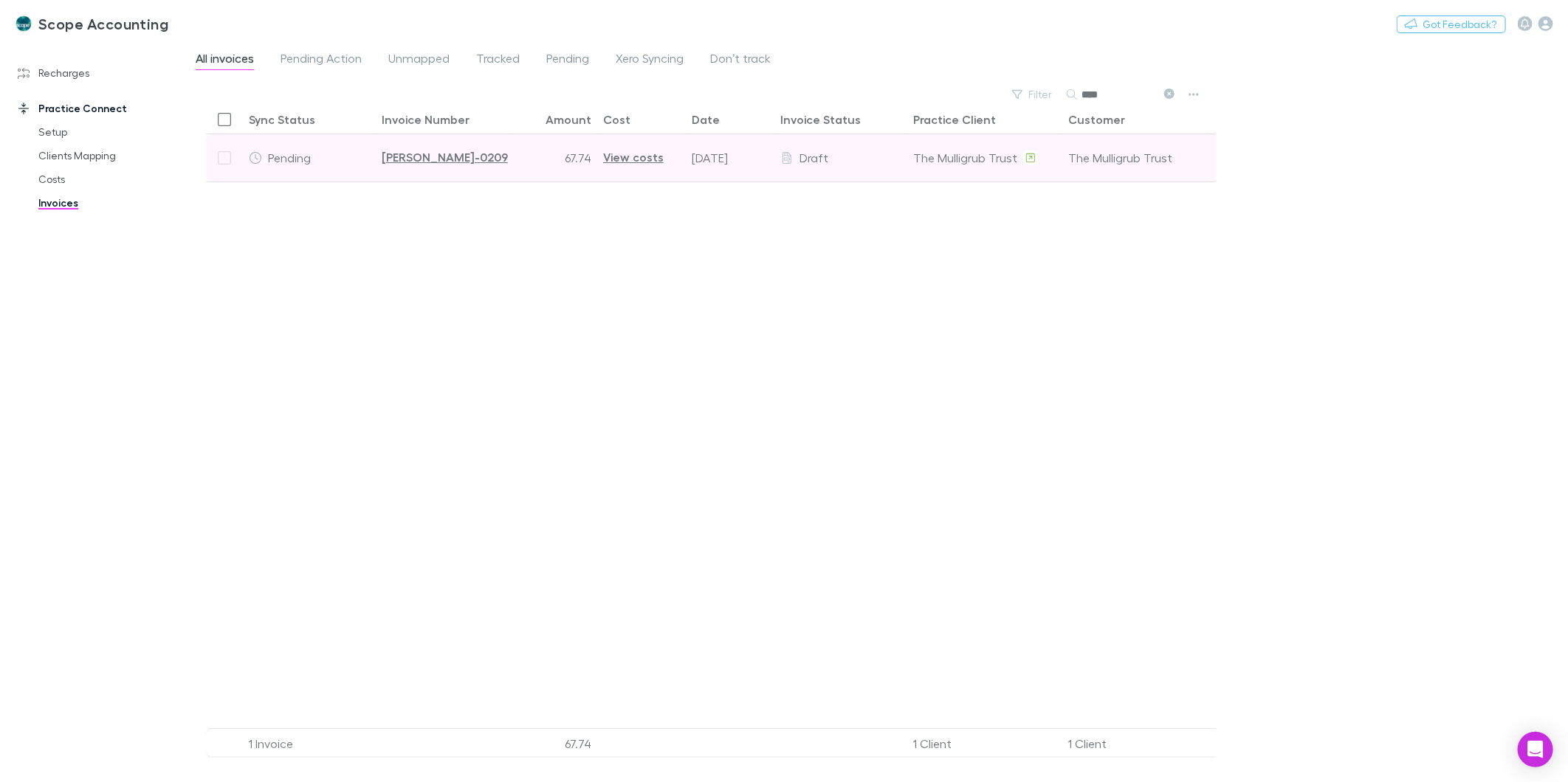
click at [938, 160] on div "The Mulligrub Trust" at bounding box center [965, 158] width 104 height 46
click at [1116, 152] on div "The Mulligrub Trust" at bounding box center [1139, 158] width 143 height 46
click at [219, 157] on div at bounding box center [224, 158] width 37 height 47
drag, startPoint x: 1134, startPoint y: 159, endPoint x: 1080, endPoint y: 172, distance: 55.5
click at [1134, 159] on div "The Mulligrub Trust" at bounding box center [1139, 158] width 143 height 46
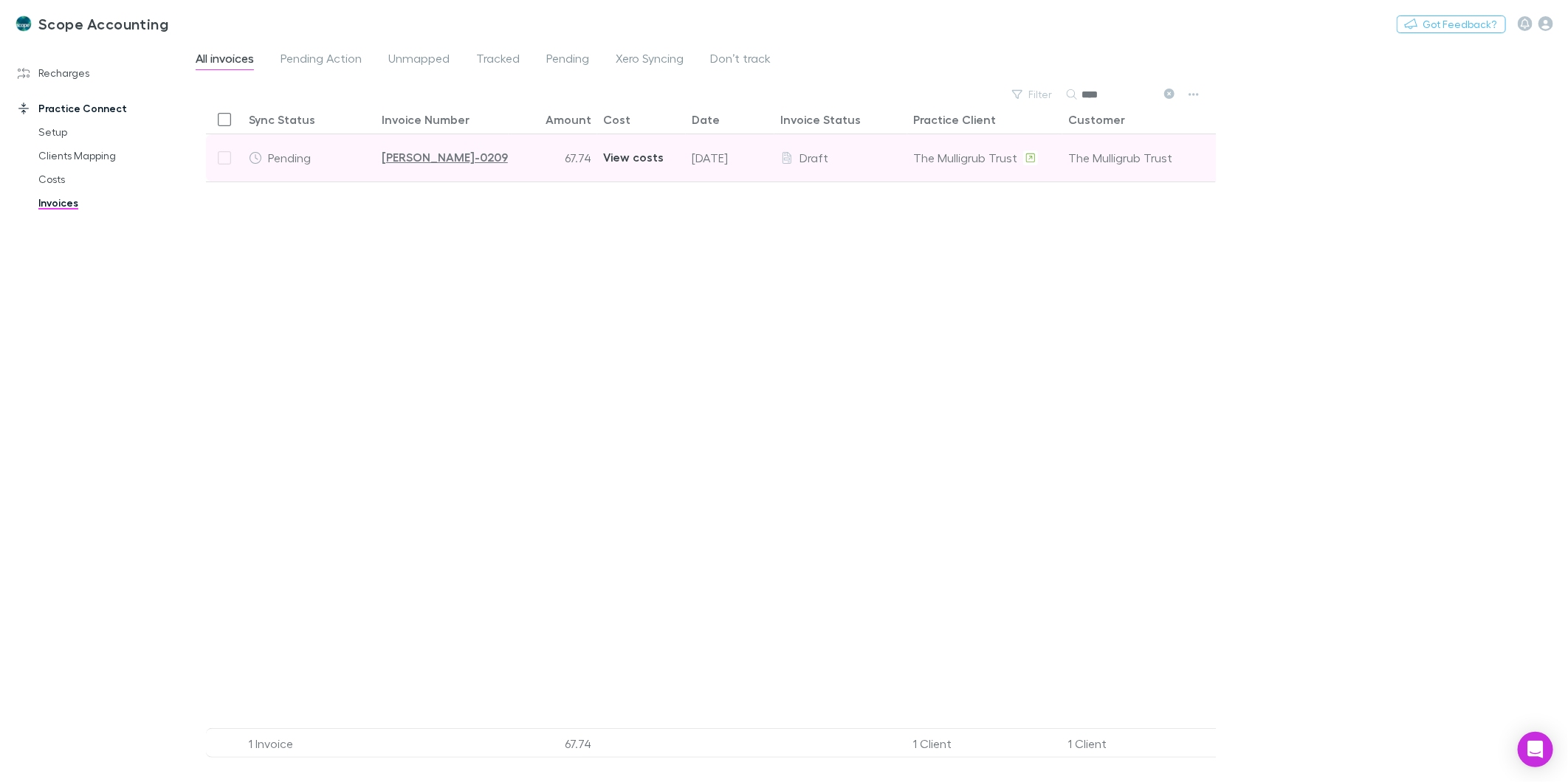
click at [639, 159] on div "View costs" at bounding box center [633, 158] width 60 height 46
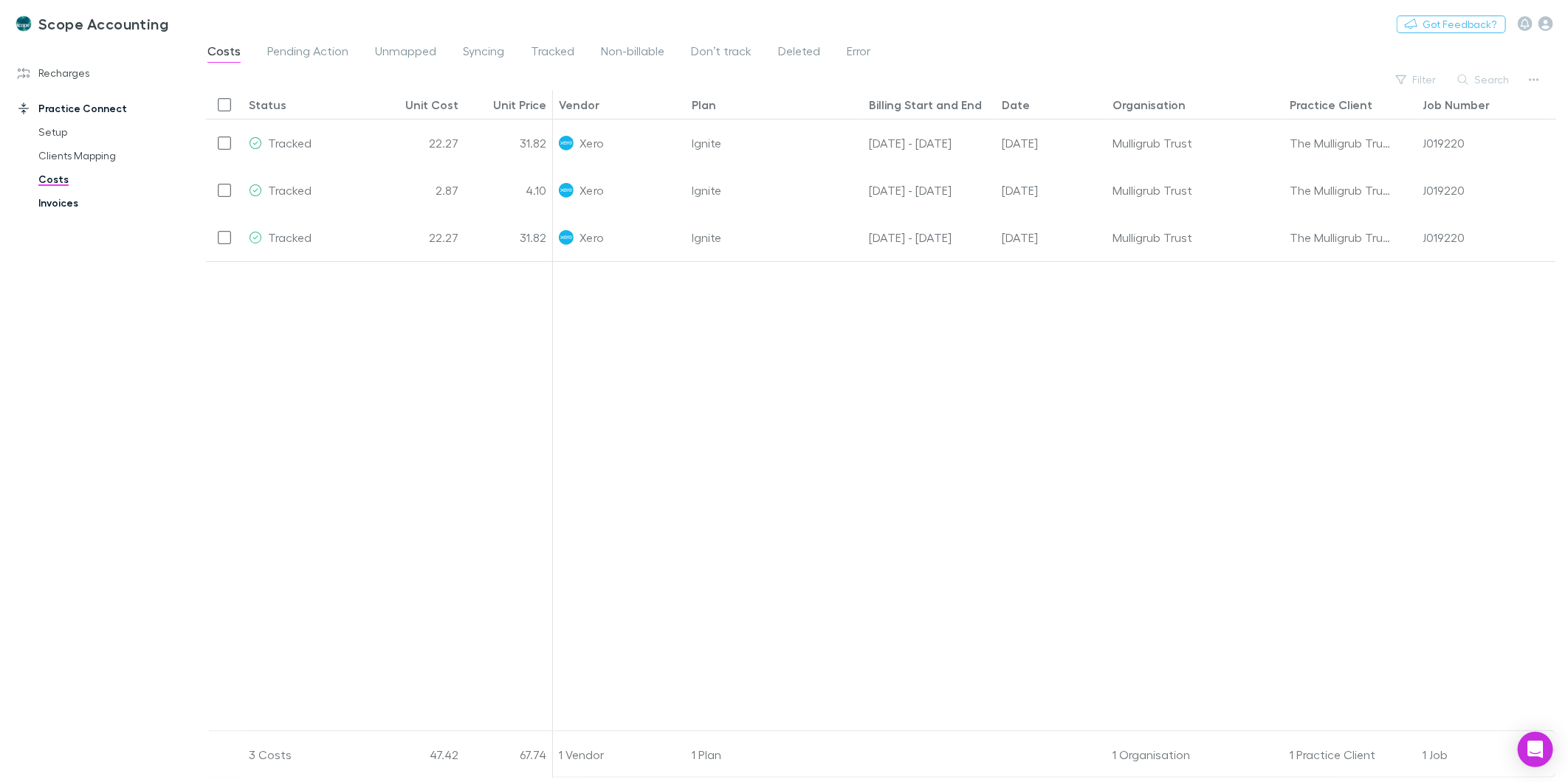
click at [38, 201] on link "Invoices" at bounding box center [114, 202] width 180 height 24
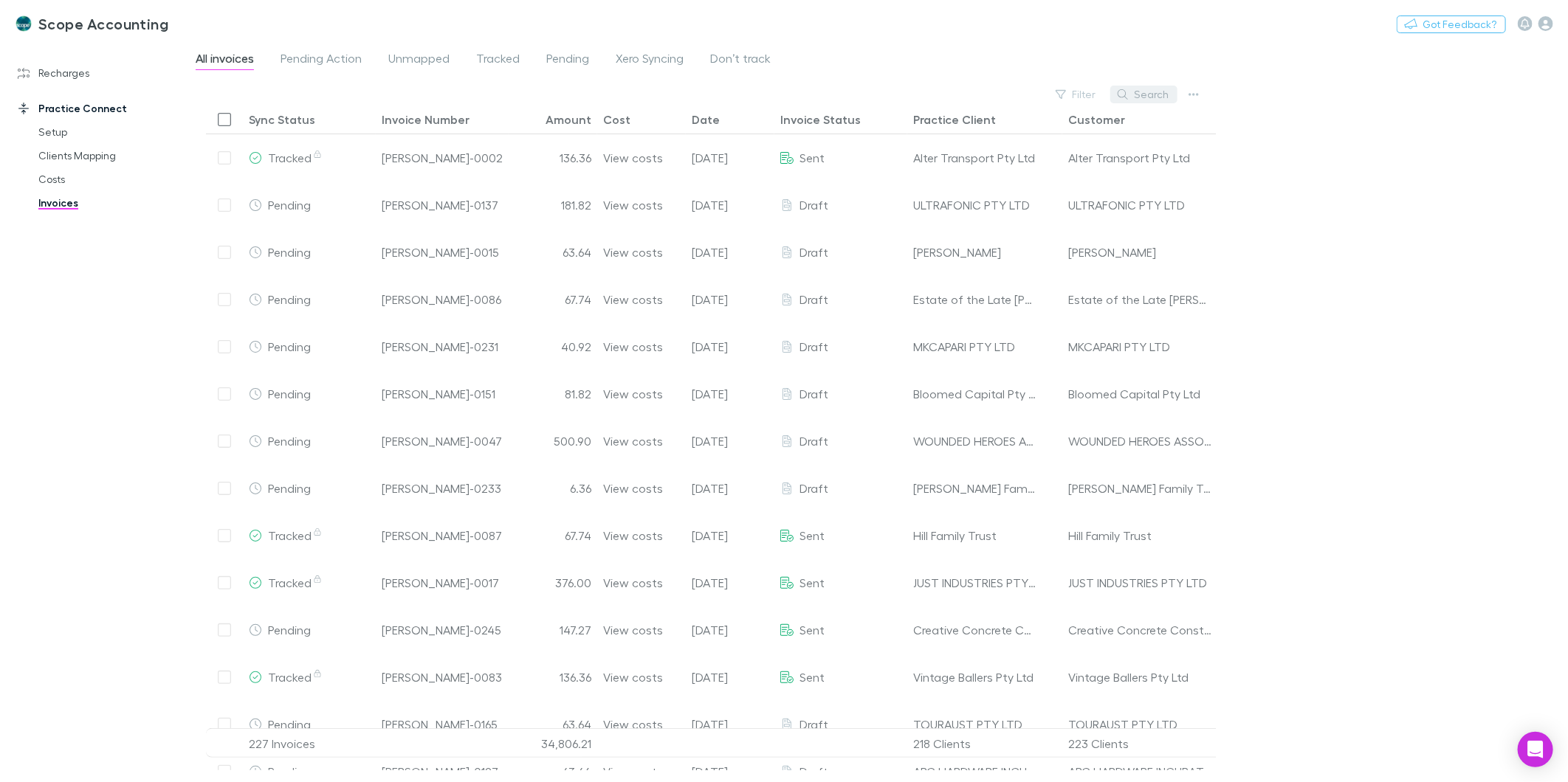
click at [1124, 92] on icon "button" at bounding box center [1123, 94] width 11 height 11
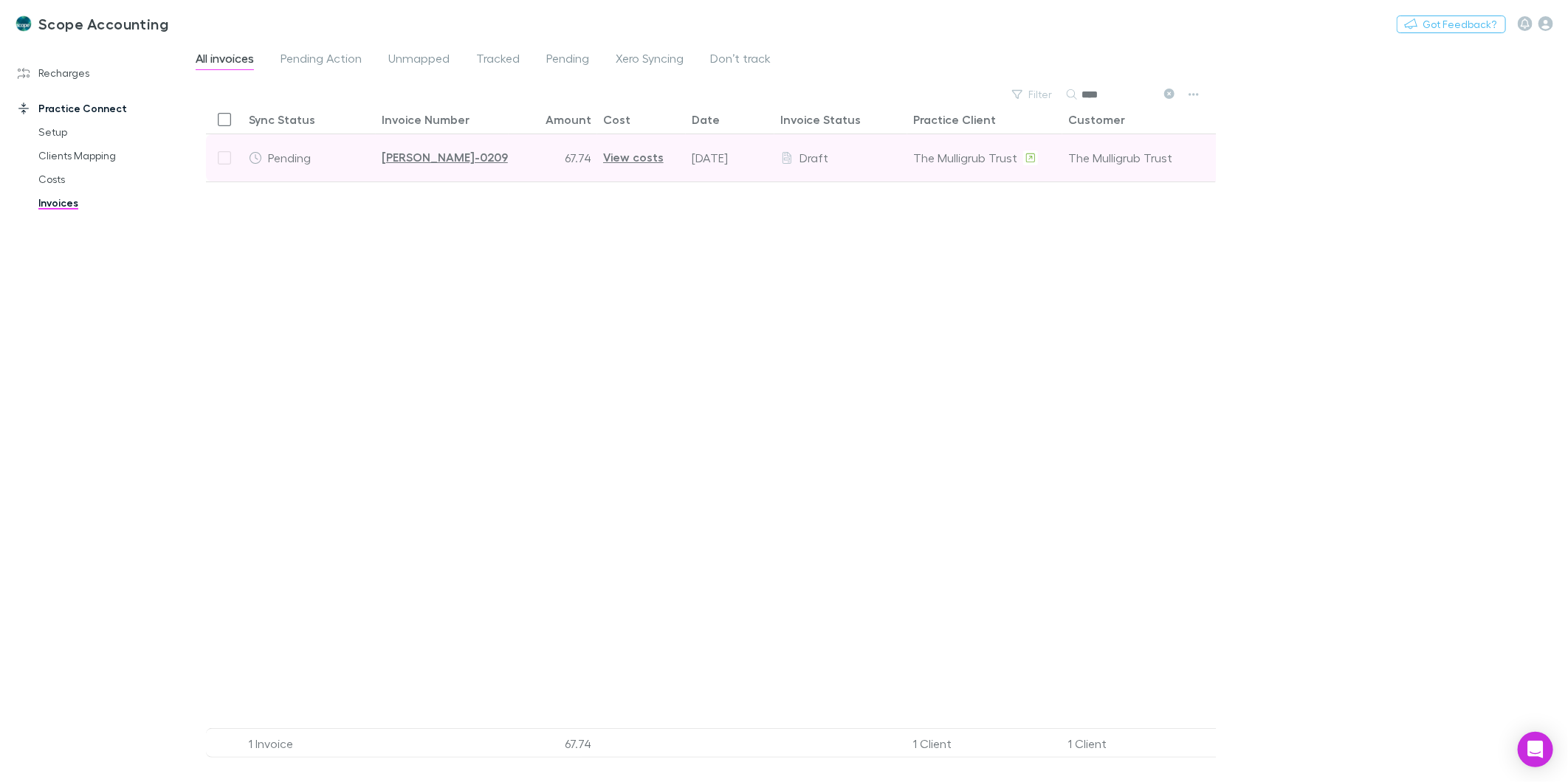
type input "****"
click at [1134, 149] on div "The Mulligrub Trust" at bounding box center [1139, 158] width 143 height 46
click at [222, 163] on div at bounding box center [224, 158] width 37 height 47
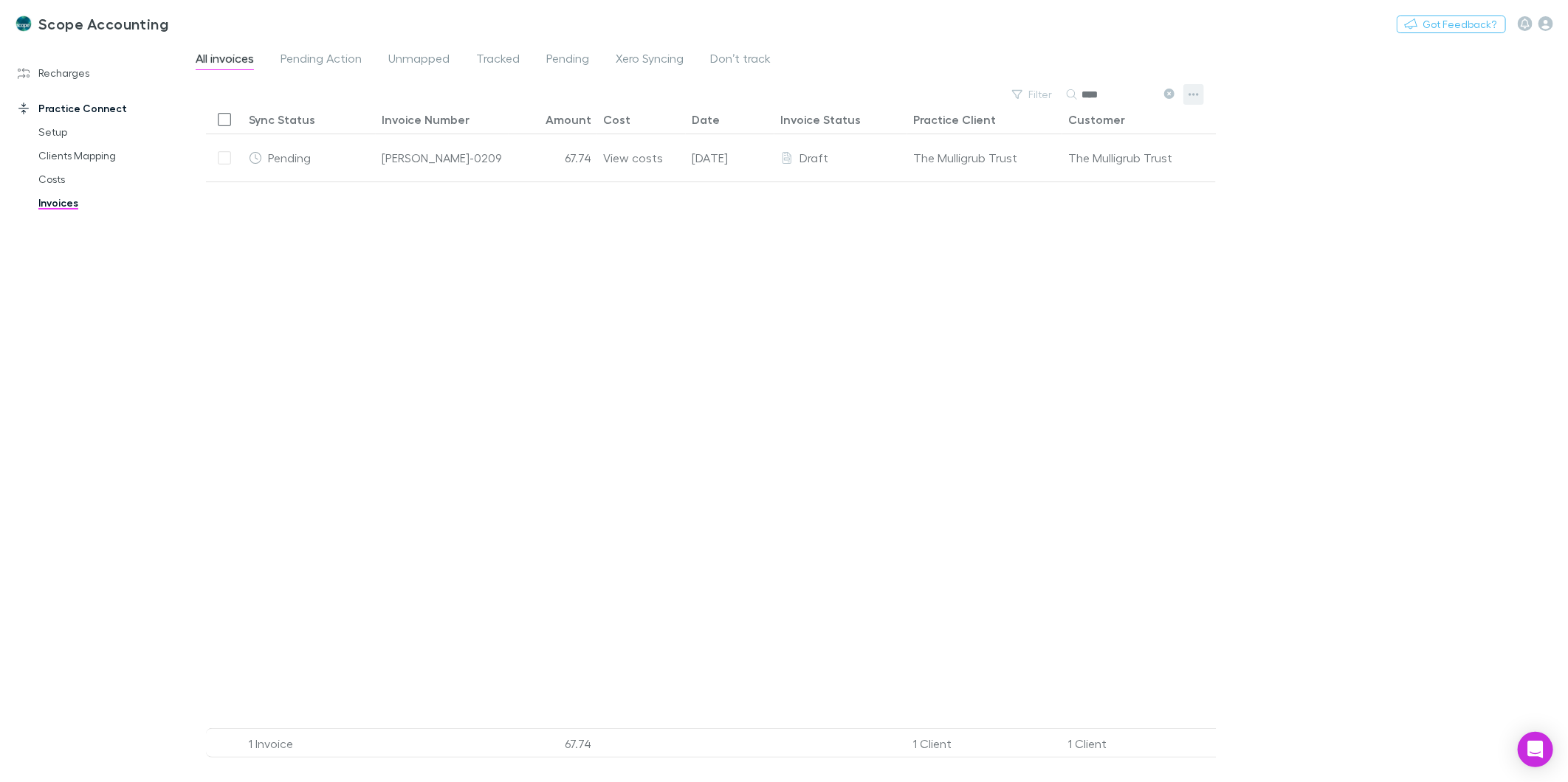
click at [1200, 89] on button "button" at bounding box center [1193, 94] width 21 height 21
click at [1298, 146] on div at bounding box center [784, 391] width 1568 height 782
click at [52, 83] on link "Recharges" at bounding box center [103, 73] width 201 height 24
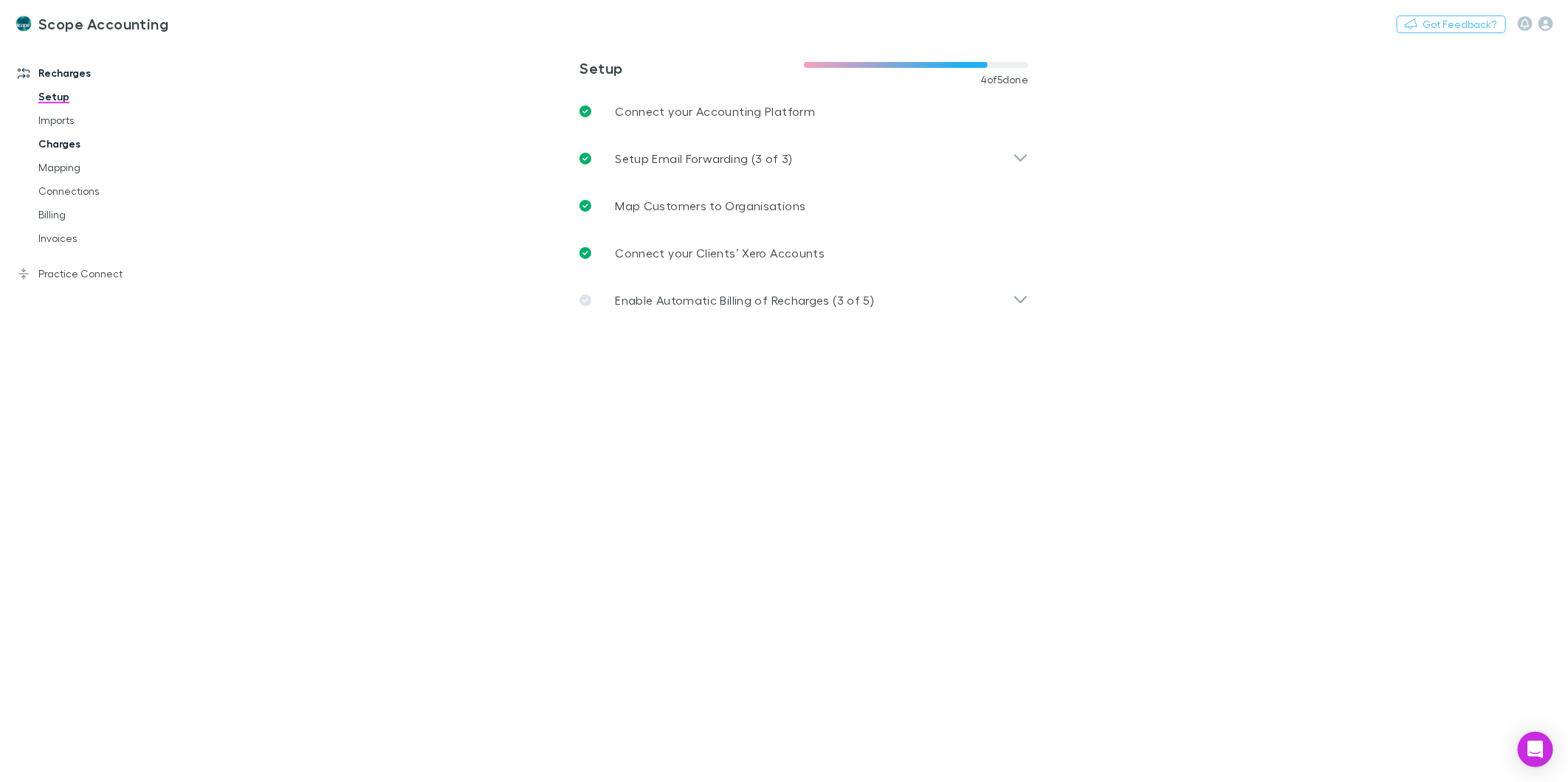
click at [49, 137] on link "Charges" at bounding box center [114, 144] width 180 height 24
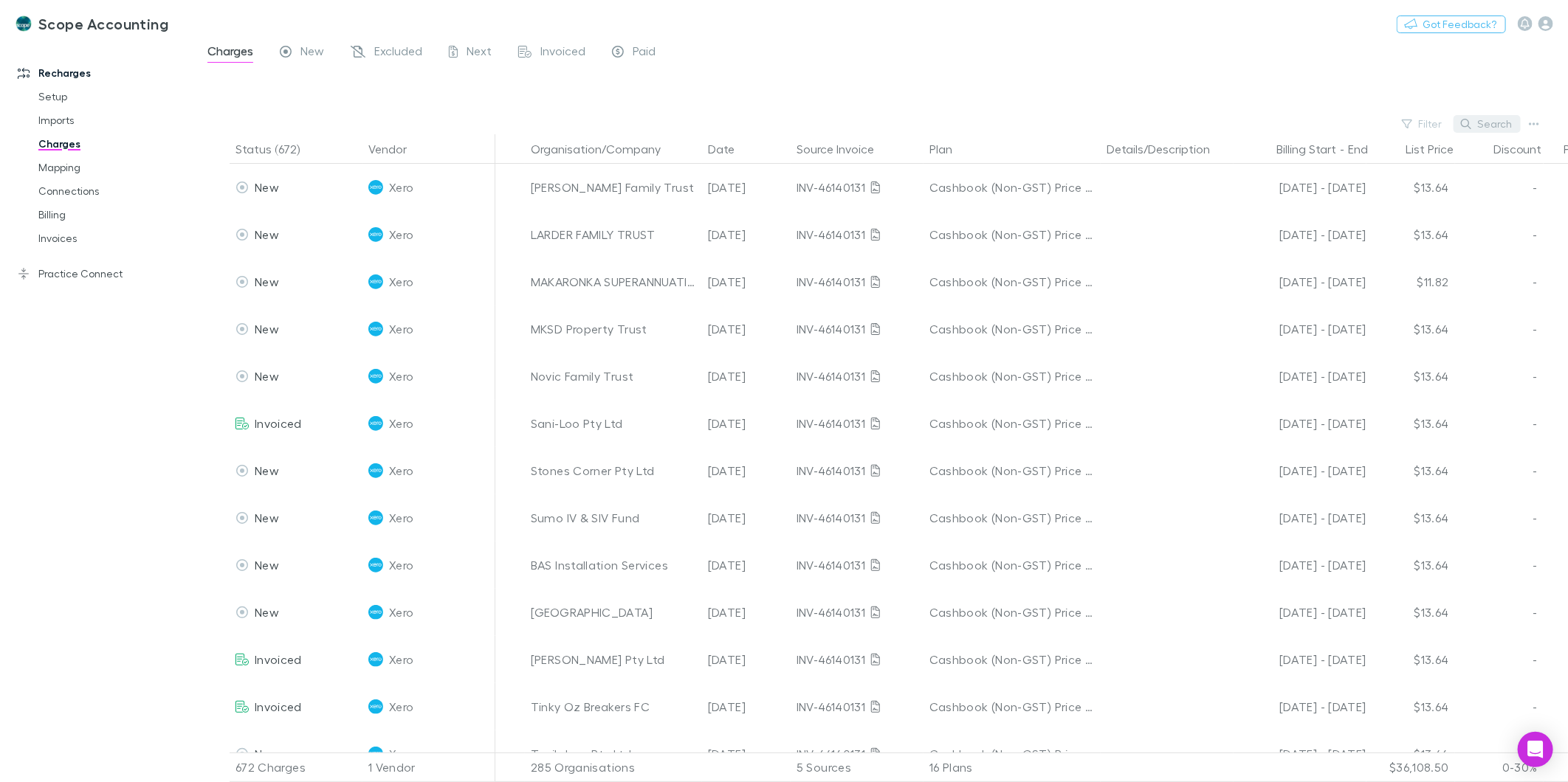
click at [1484, 121] on button "Search" at bounding box center [1486, 123] width 67 height 17
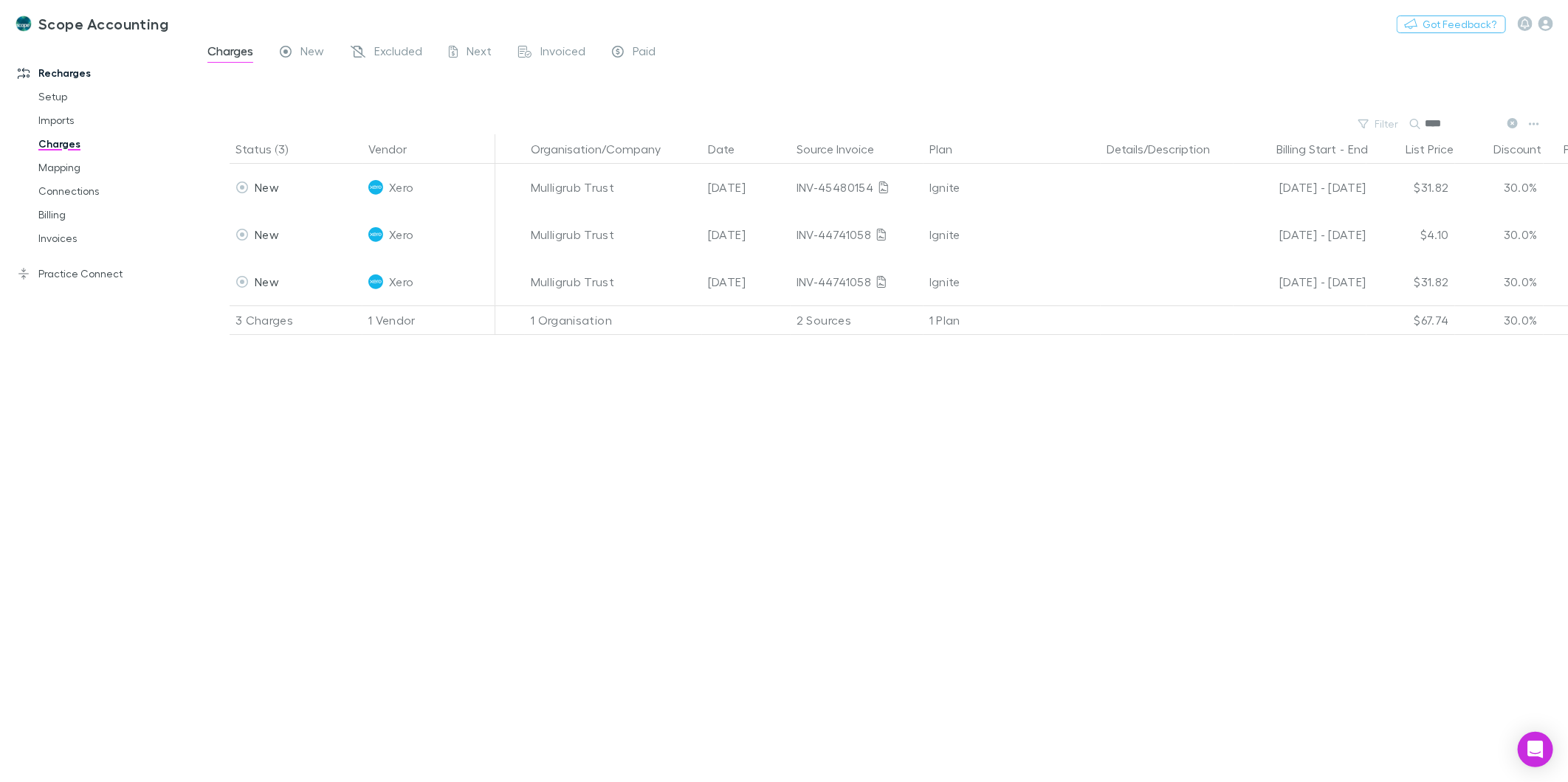
type input "****"
click at [1126, 513] on div "Status (3) Vendor Organisation/Company Date Source Invoice Plan Details/Descrip…" at bounding box center [881, 458] width 1374 height 648
